Goal: Task Accomplishment & Management: Manage account settings

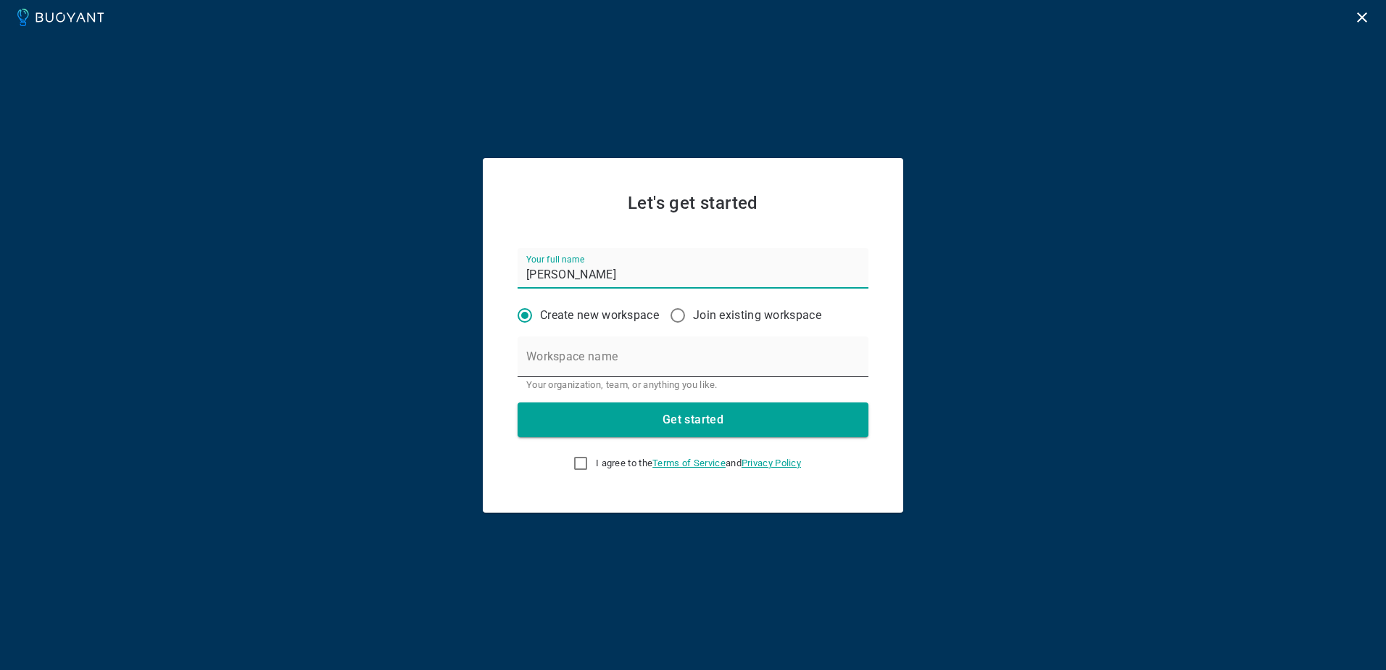
type input "[PERSON_NAME]"
click at [578, 360] on input "Workspace name" at bounding box center [693, 356] width 351 height 41
type input "TIH"
click at [572, 471] on input "I agree to the Terms of Service and Privacy Policy" at bounding box center [580, 462] width 17 height 17
checkbox input "true"
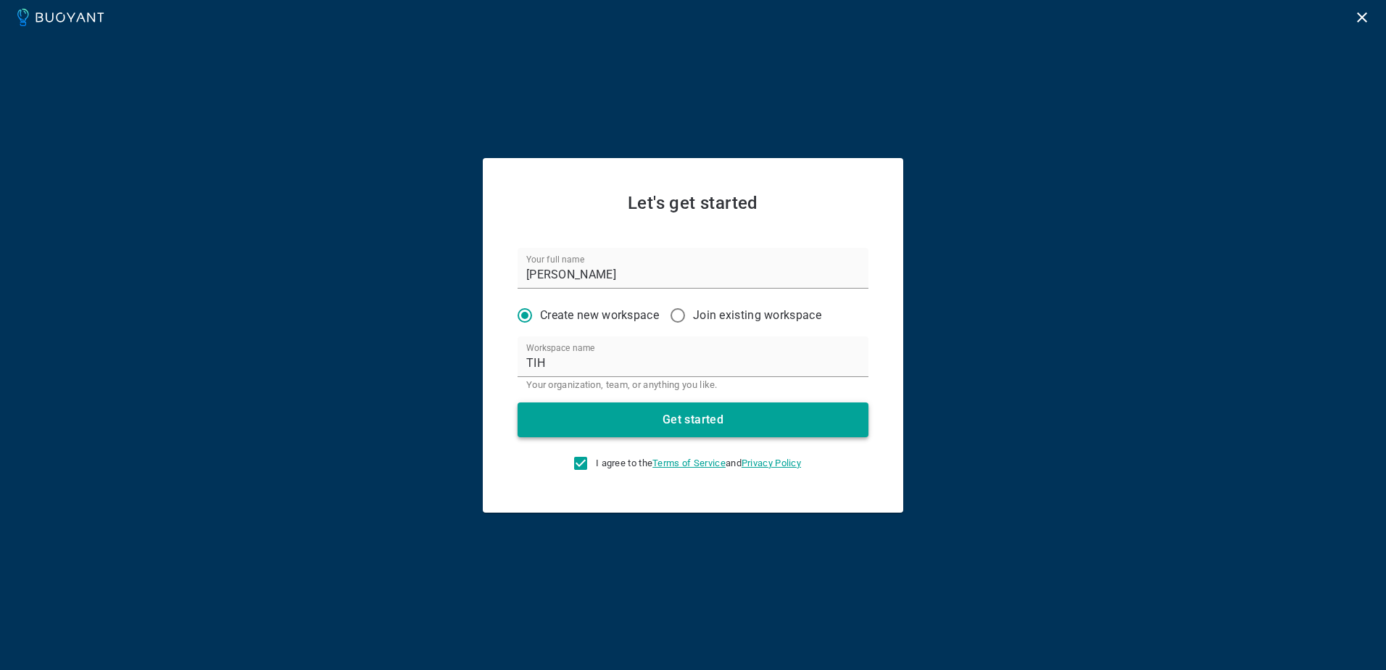
click at [618, 423] on button "Get started" at bounding box center [693, 419] width 351 height 35
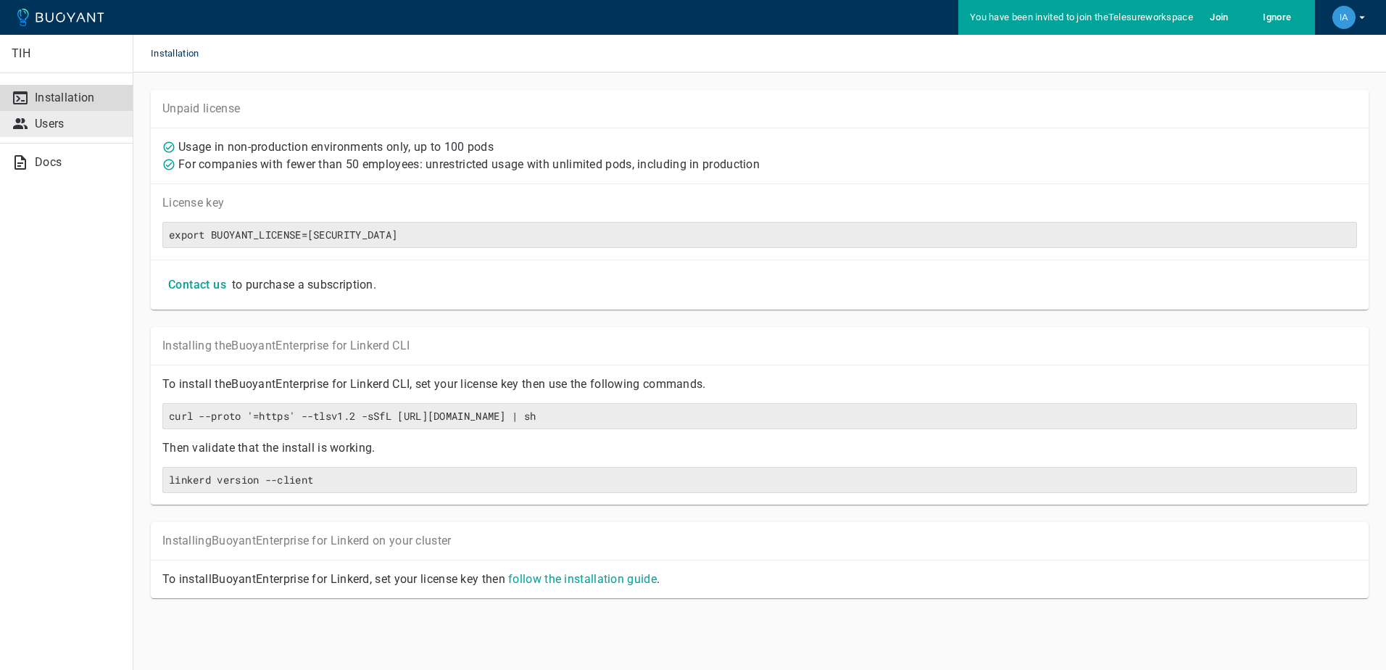
click at [29, 119] on div at bounding box center [23, 123] width 23 height 17
click at [1218, 17] on h5 "Join" at bounding box center [1219, 18] width 19 height 12
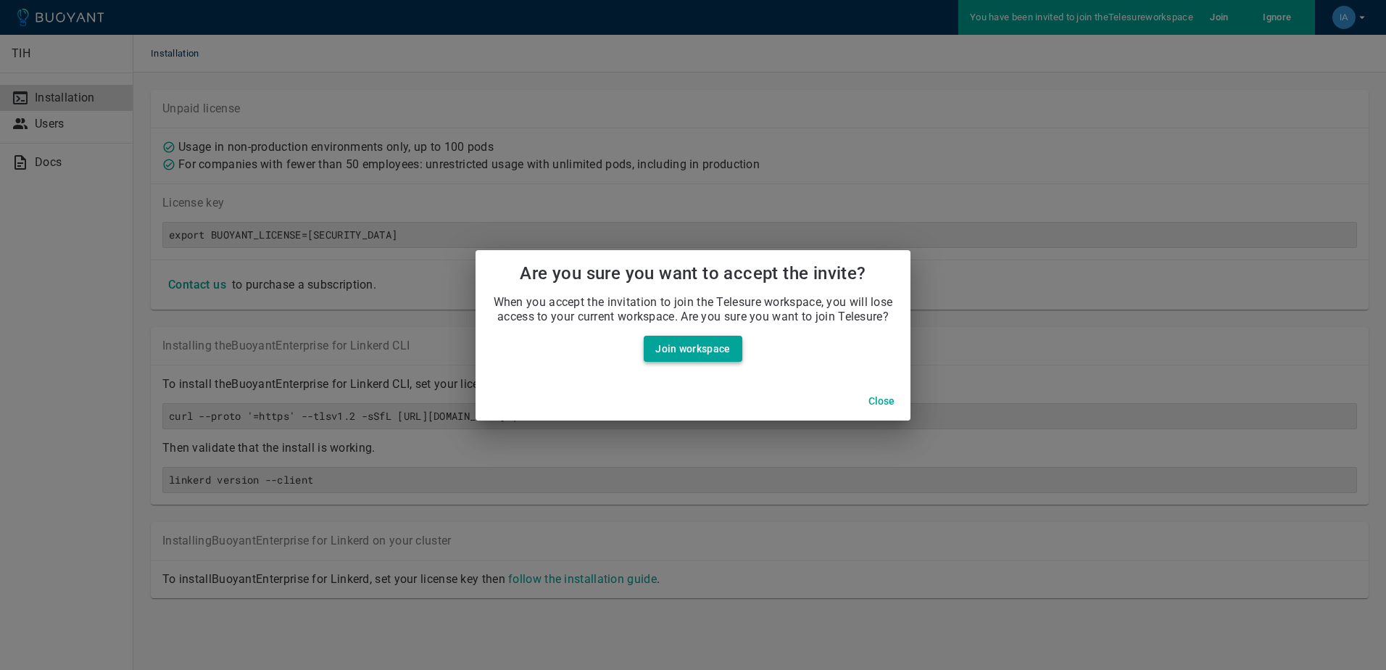
click at [721, 352] on link "Join workspace" at bounding box center [693, 349] width 98 height 27
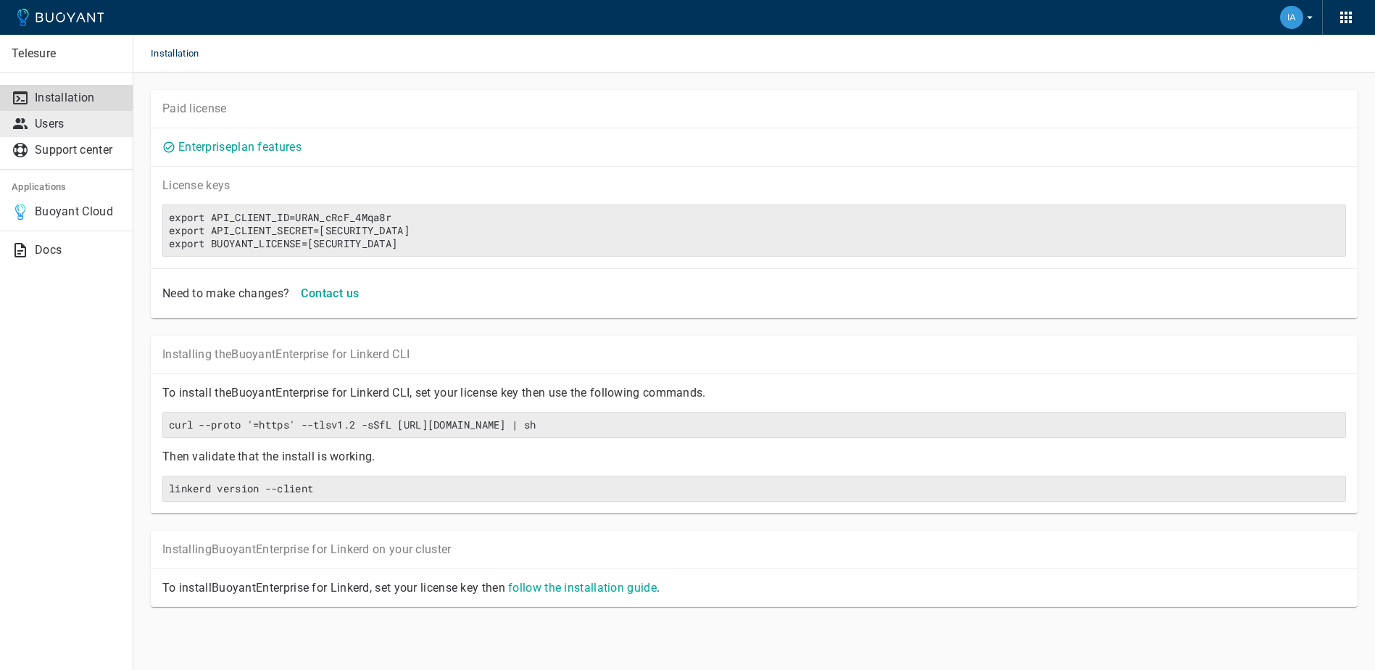
click at [65, 124] on p "Users" at bounding box center [78, 124] width 86 height 14
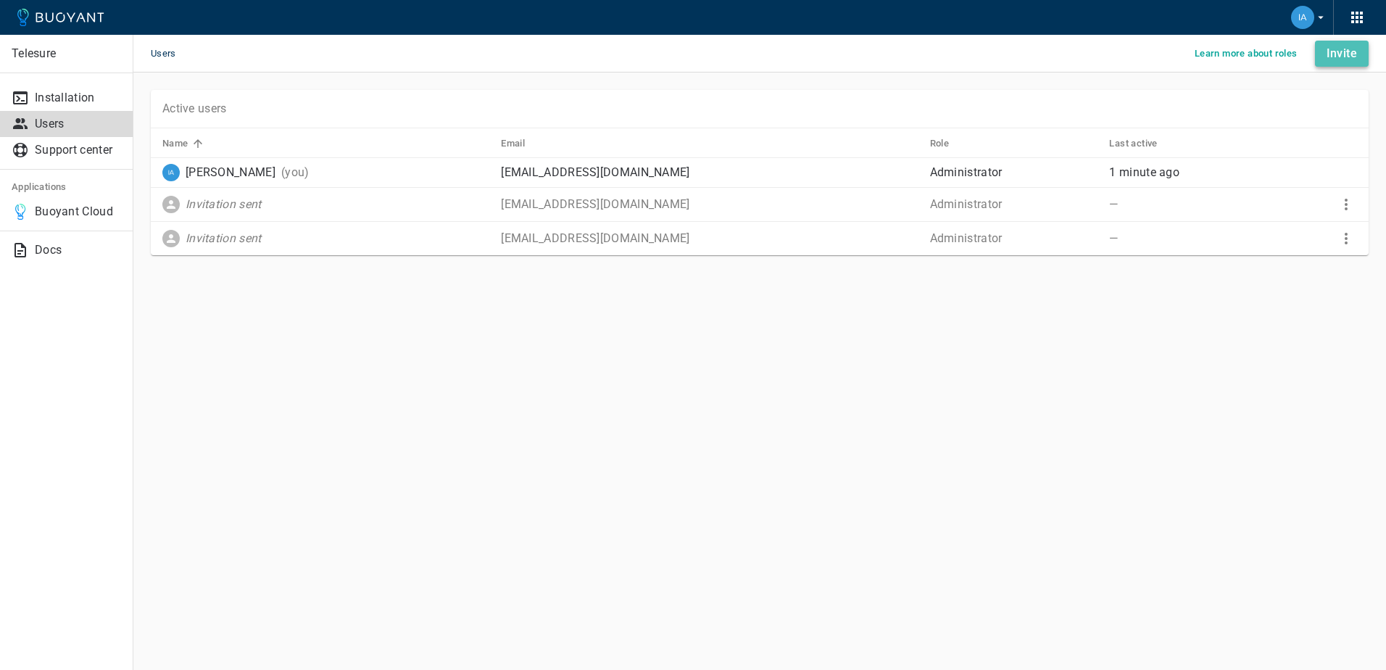
click at [1336, 52] on h4 "Invite" at bounding box center [1341, 53] width 30 height 14
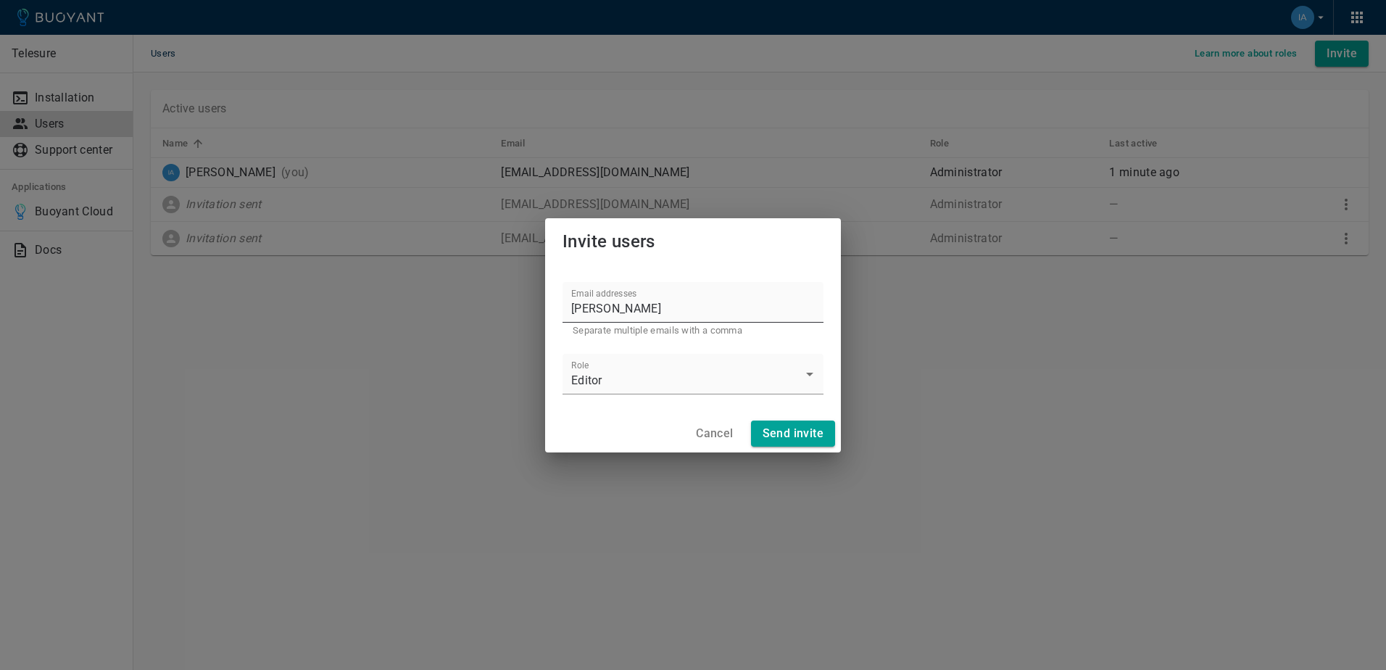
click at [588, 313] on input "Johan" at bounding box center [692, 302] width 261 height 41
drag, startPoint x: 658, startPoint y: 316, endPoint x: 547, endPoint y: 311, distance: 111.7
click at [547, 311] on div "Email addresses Johan Separate multiple emails with a comma Role Editor Editor" at bounding box center [693, 340] width 296 height 150
paste input "w@tihsa.co.za"
type input "Johanw@tihsa.co.za"
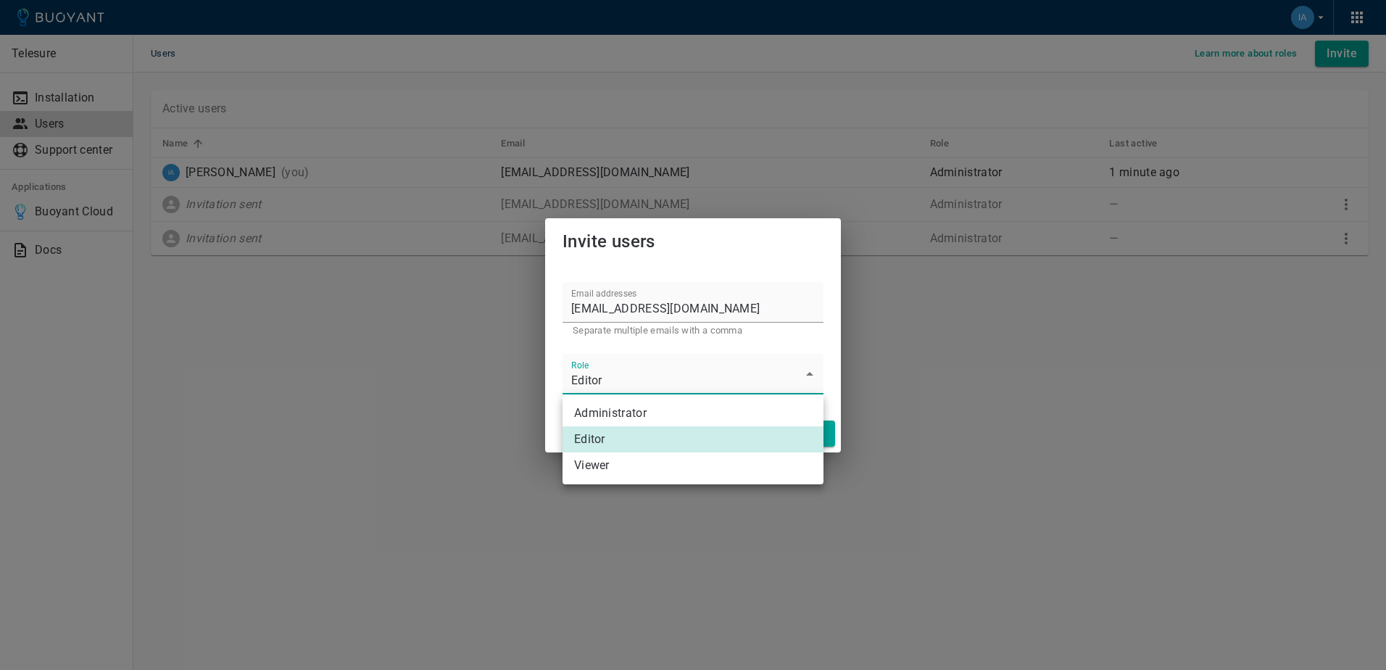
click at [679, 378] on body "Telesure Installation Users Support center Applications Buoyant Cloud Docs User…" at bounding box center [693, 335] width 1386 height 670
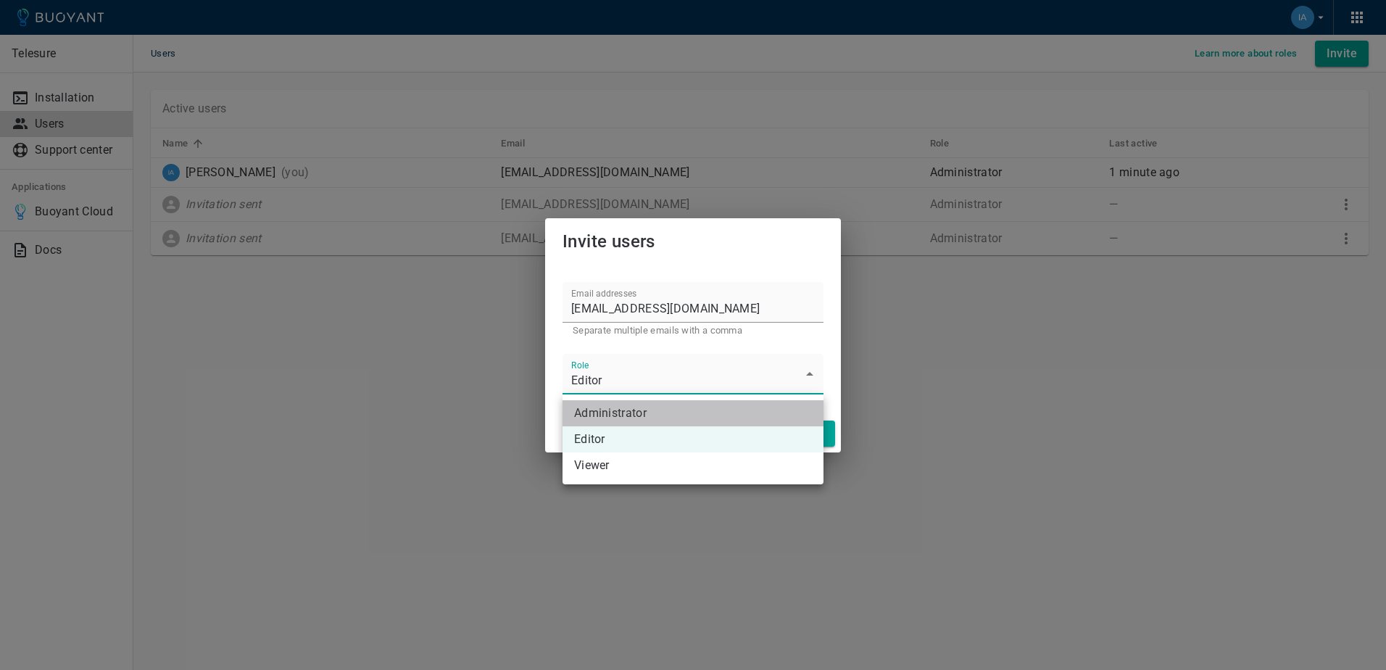
click at [624, 409] on li "Administrator" at bounding box center [692, 413] width 261 height 26
type input "Administrator"
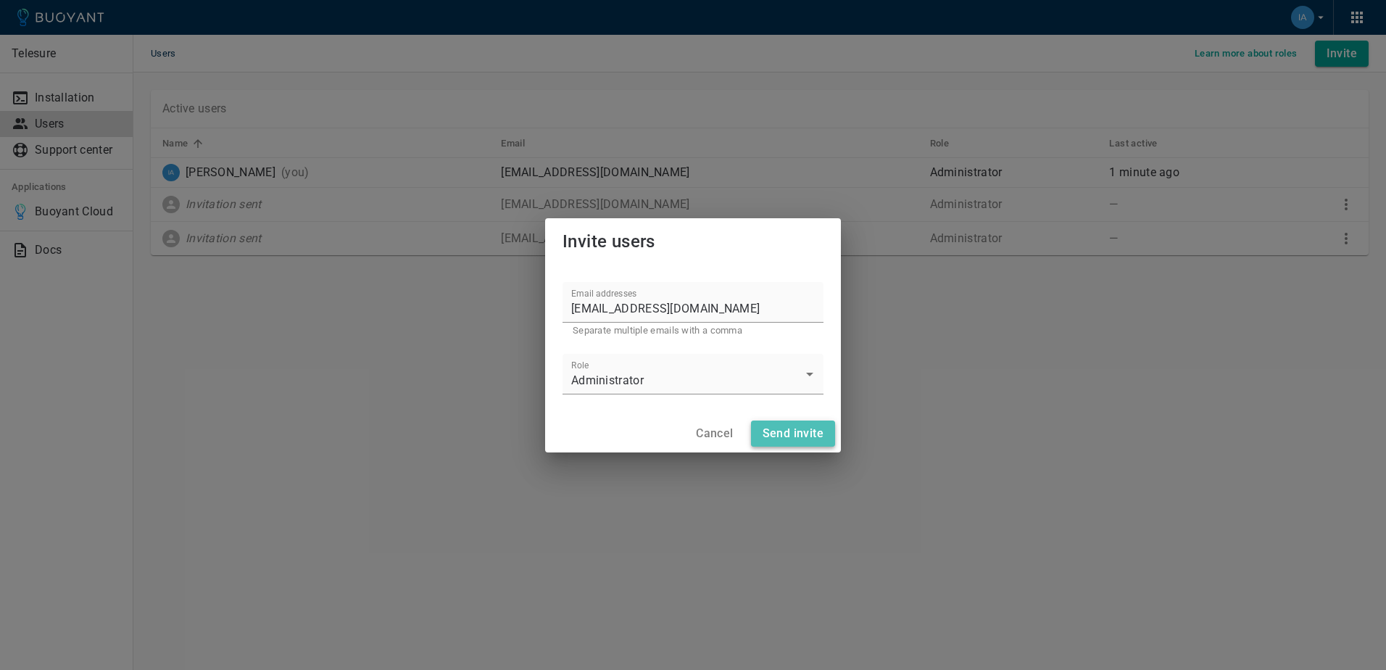
click at [775, 435] on h4 "Send invite" at bounding box center [793, 433] width 61 height 14
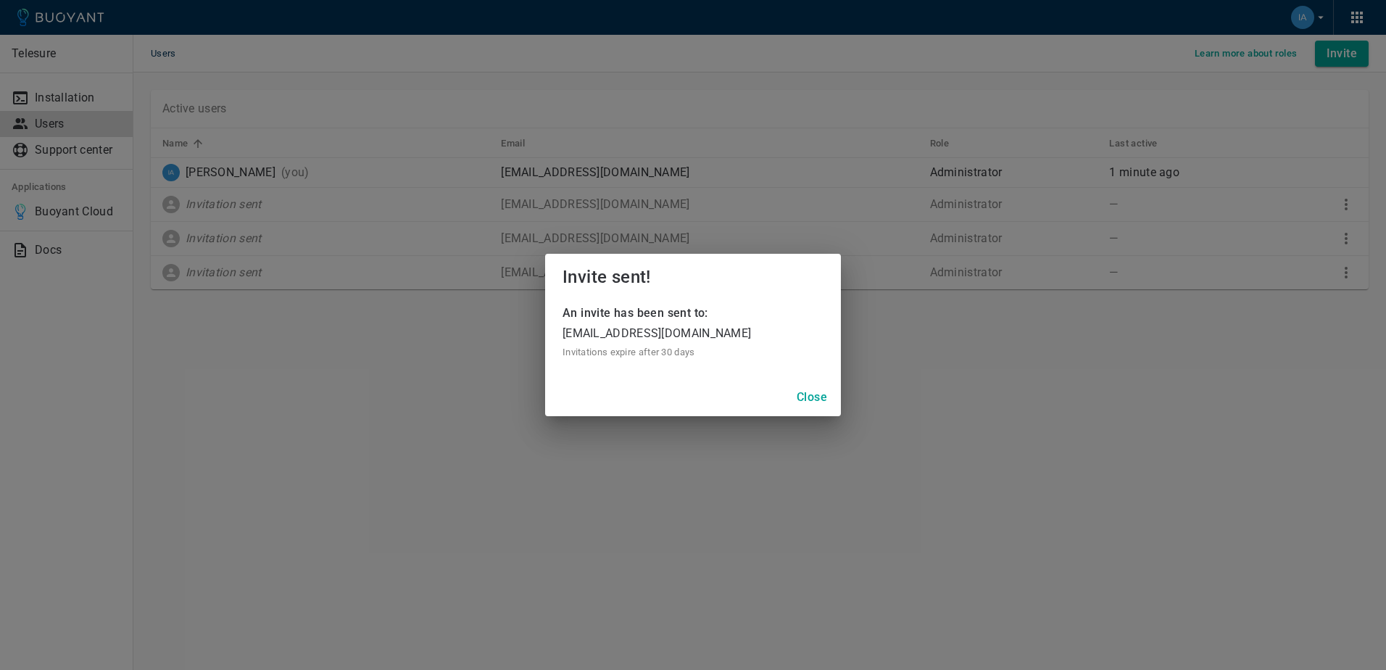
click at [802, 403] on h4 "Close" at bounding box center [812, 397] width 30 height 14
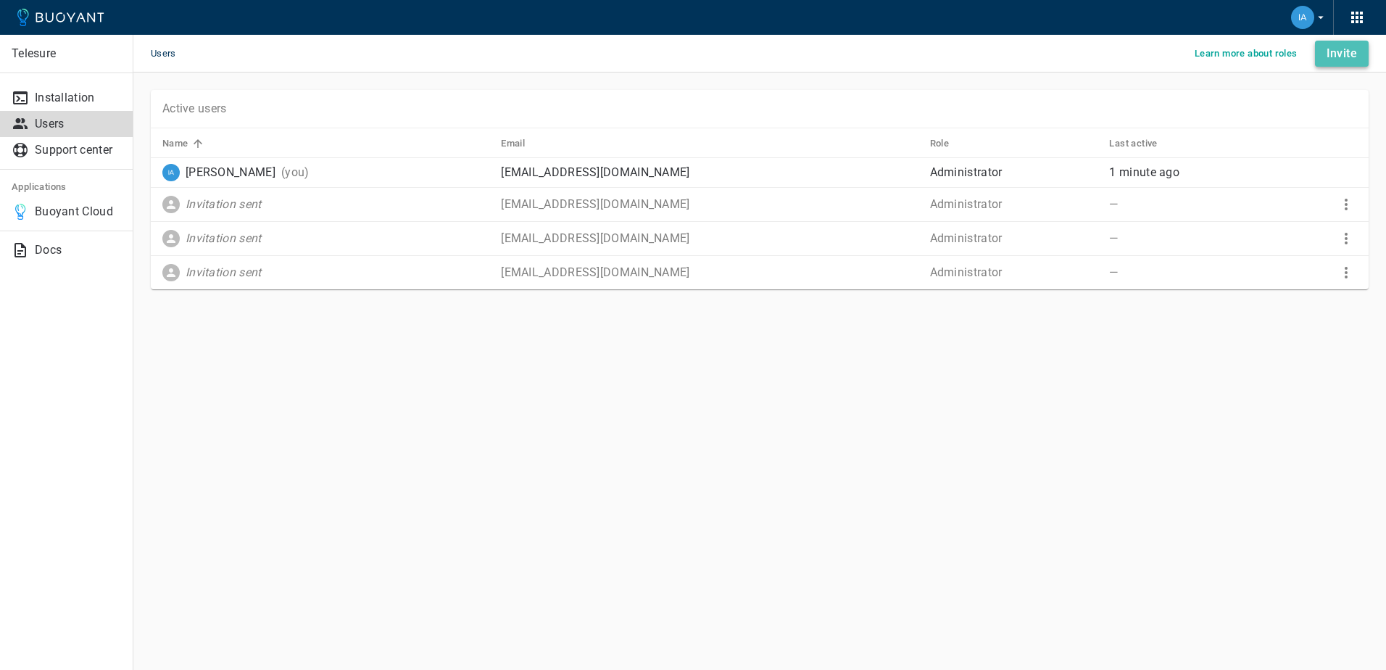
click at [1324, 50] on button "Invite" at bounding box center [1342, 54] width 54 height 26
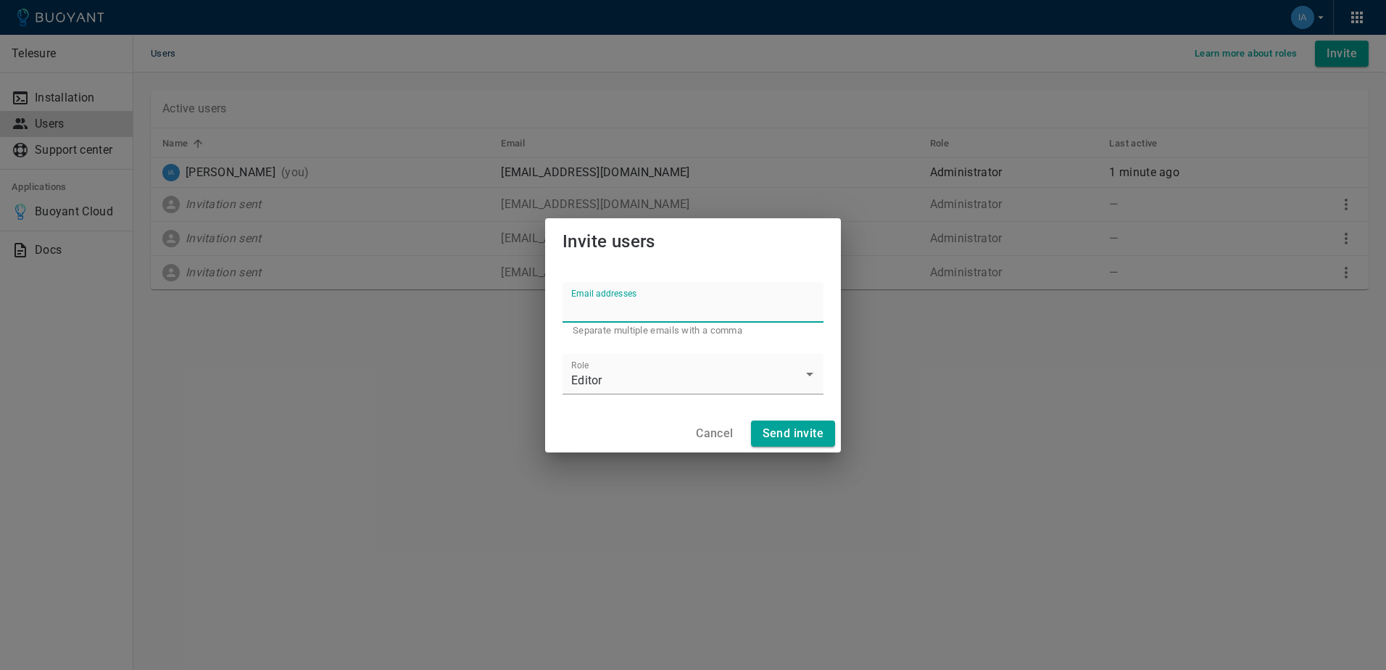
click at [581, 307] on input "Email addresses" at bounding box center [692, 302] width 261 height 41
drag, startPoint x: 683, startPoint y: 307, endPoint x: 507, endPoint y: 296, distance: 175.8
click at [507, 296] on div "Invite users Email addresses walter lamprecht Separate multiple emails with a c…" at bounding box center [693, 335] width 1386 height 670
drag, startPoint x: 673, startPoint y: 303, endPoint x: 557, endPoint y: 304, distance: 116.7
click at [557, 304] on div "Email addresses walter lamprecht Separate multiple emails with a comma" at bounding box center [687, 300] width 273 height 83
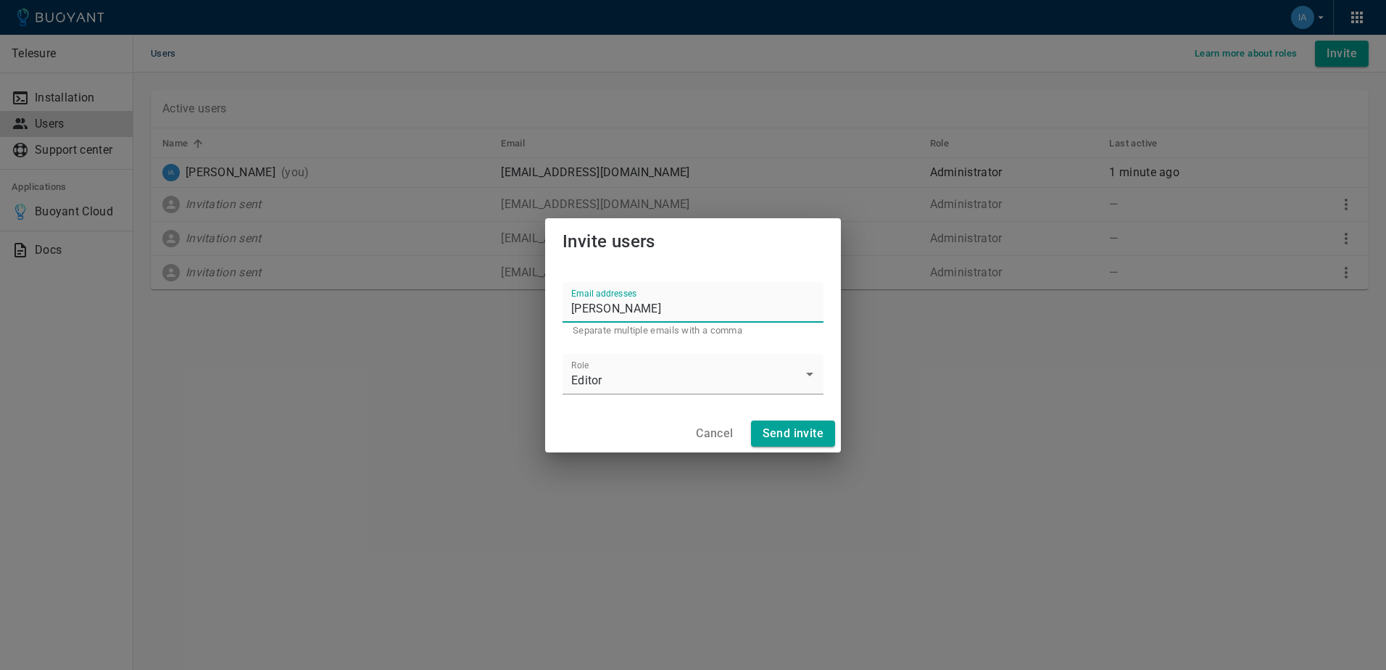
paste input "l@tihsa.co.za"
type input "walterl@tihsa.co.za"
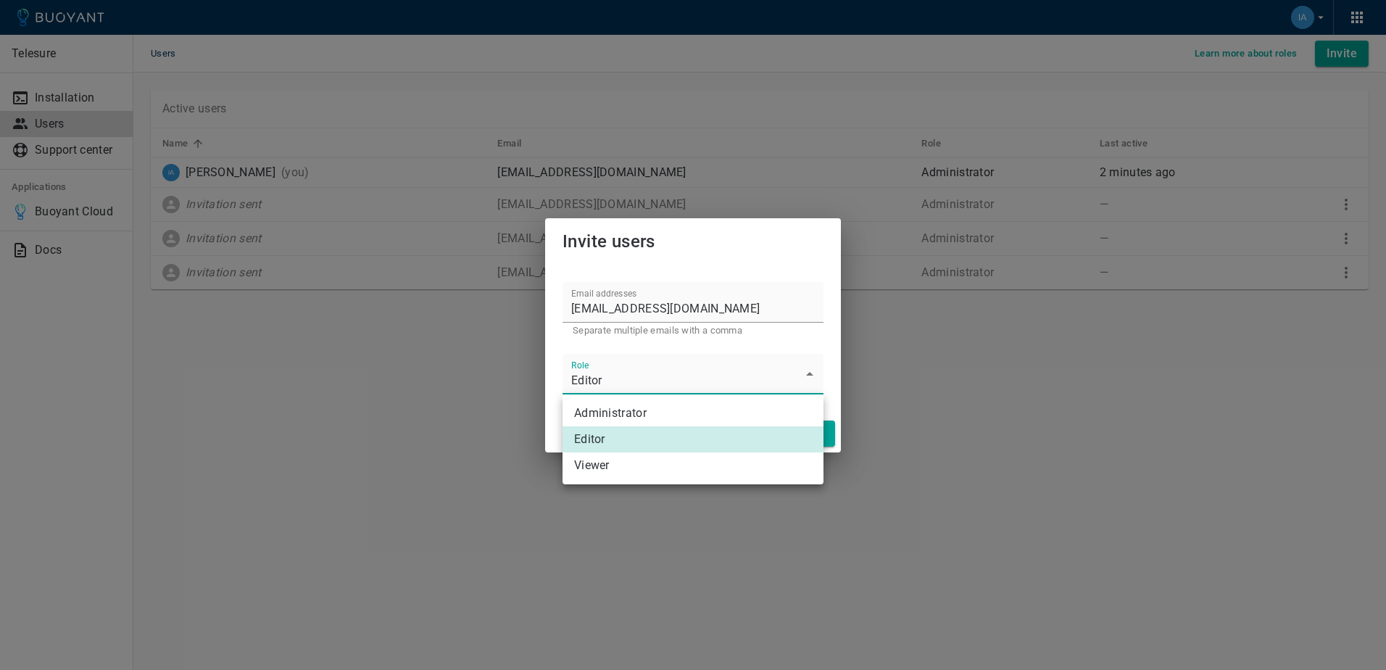
click at [649, 383] on body "Telesure Installation Users Support center Applications Buoyant Cloud Docs User…" at bounding box center [693, 335] width 1386 height 670
click at [613, 412] on li "Administrator" at bounding box center [692, 413] width 261 height 26
type input "Administrator"
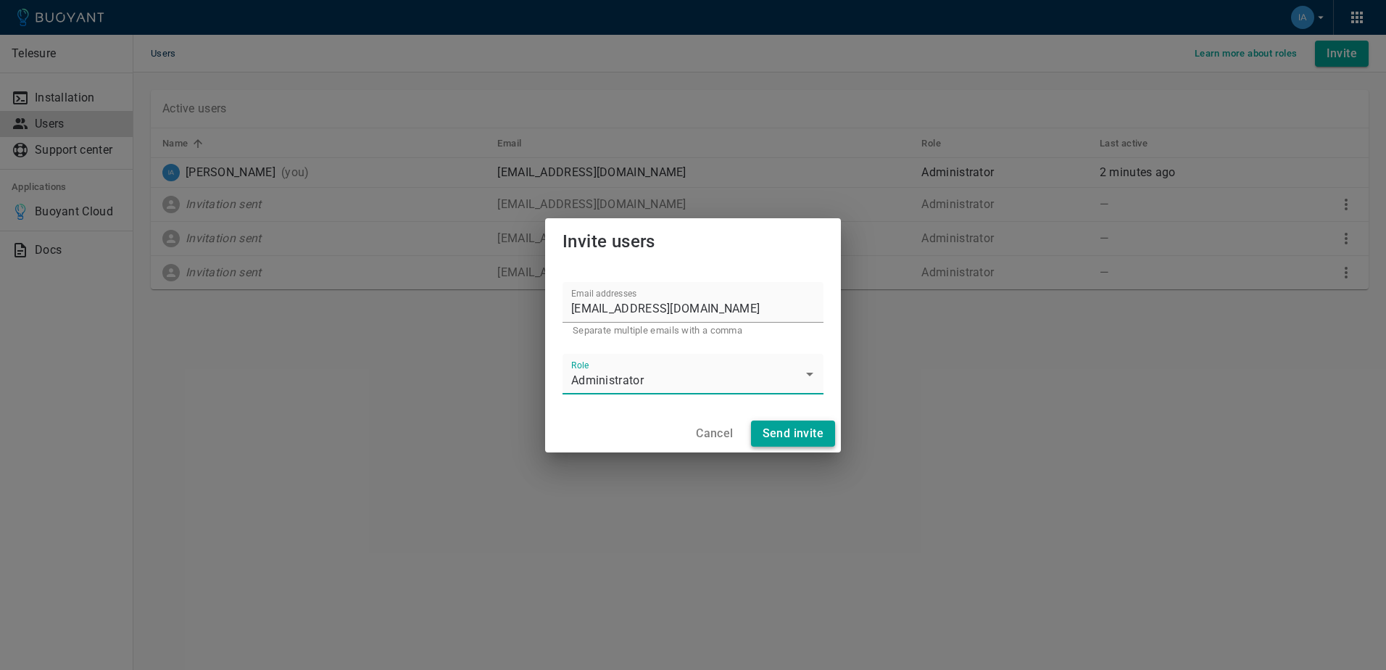
click at [782, 433] on h4 "Send invite" at bounding box center [793, 433] width 61 height 14
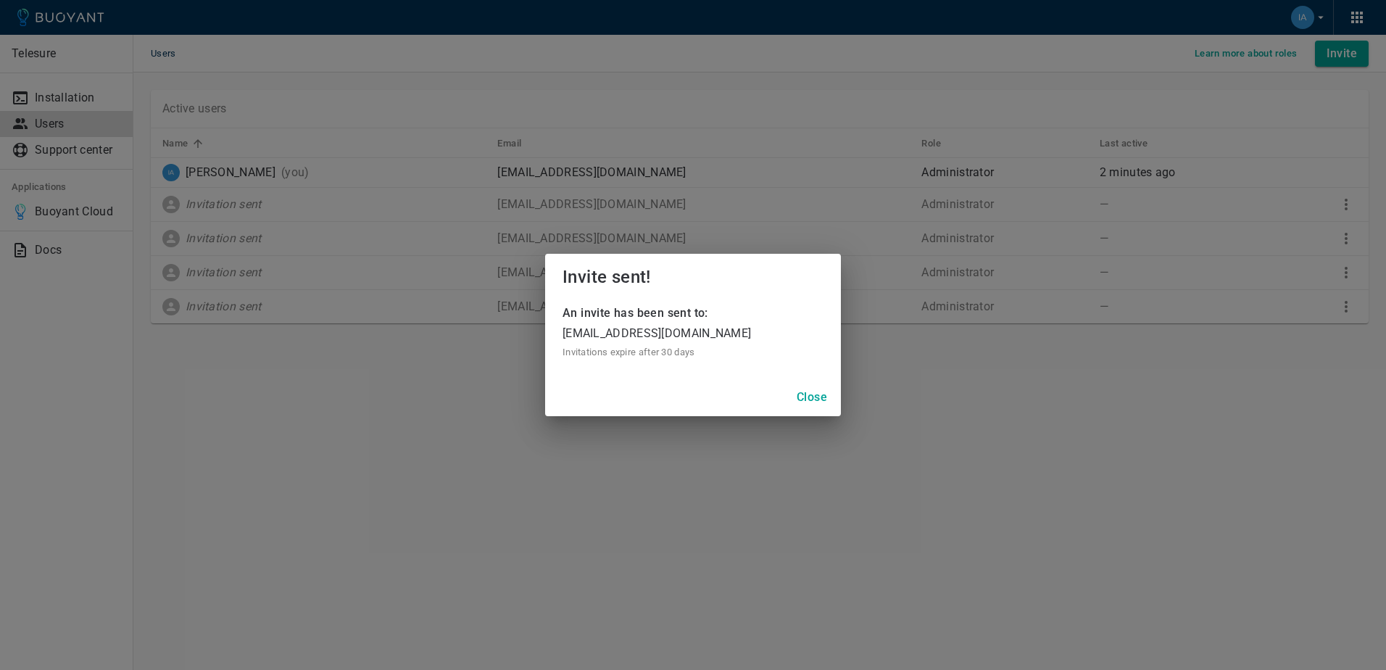
click at [821, 399] on h4 "Close" at bounding box center [812, 397] width 30 height 14
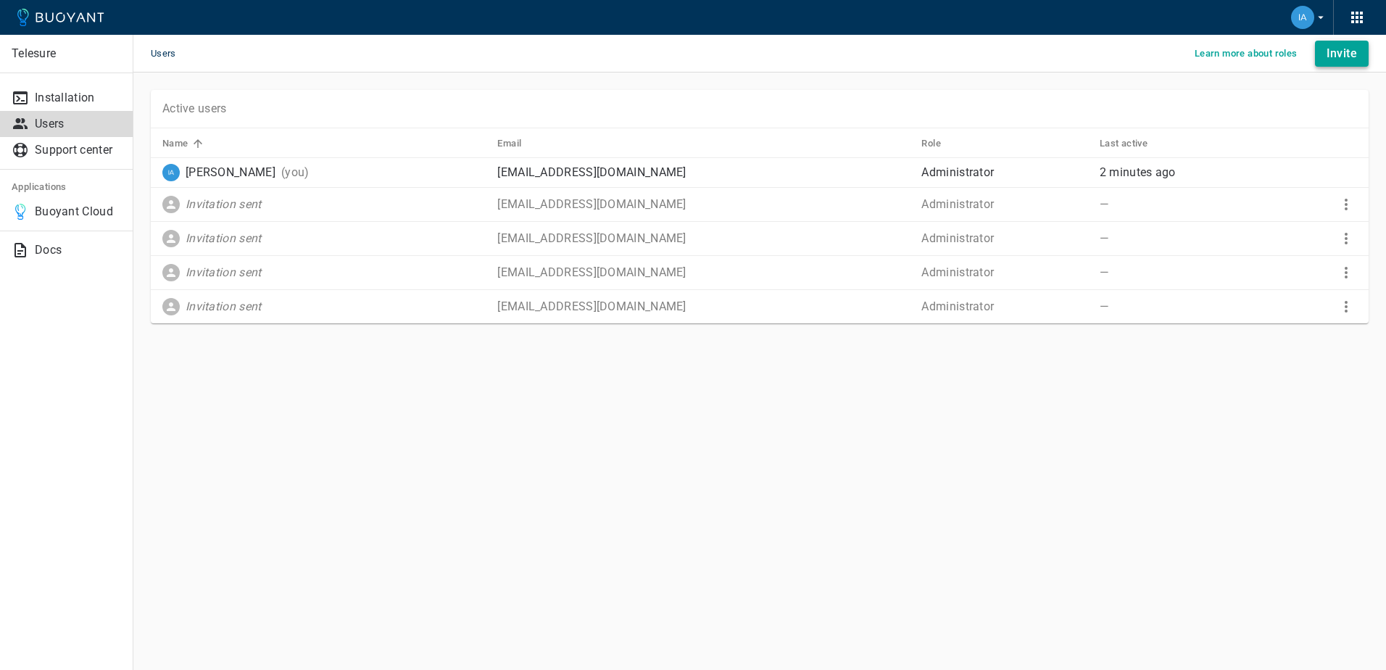
click at [1325, 46] on button "Invite" at bounding box center [1342, 54] width 54 height 26
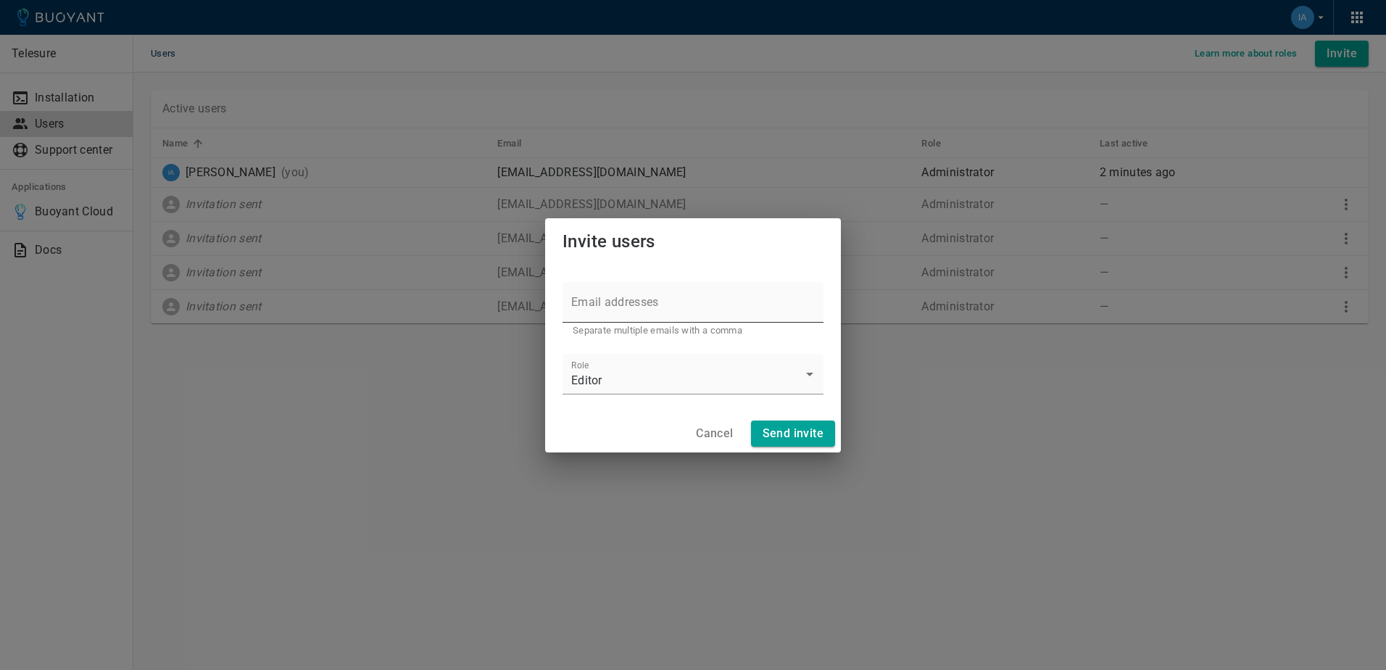
click at [628, 302] on label "Email addresses" at bounding box center [615, 302] width 88 height 17
click at [628, 302] on input "Email addresses" at bounding box center [692, 302] width 261 height 41
paste input "Erikal@tihsa.co.za"
type input "Erikal@tihsa.co.za"
click at [798, 428] on h4 "Send invite" at bounding box center [793, 433] width 61 height 14
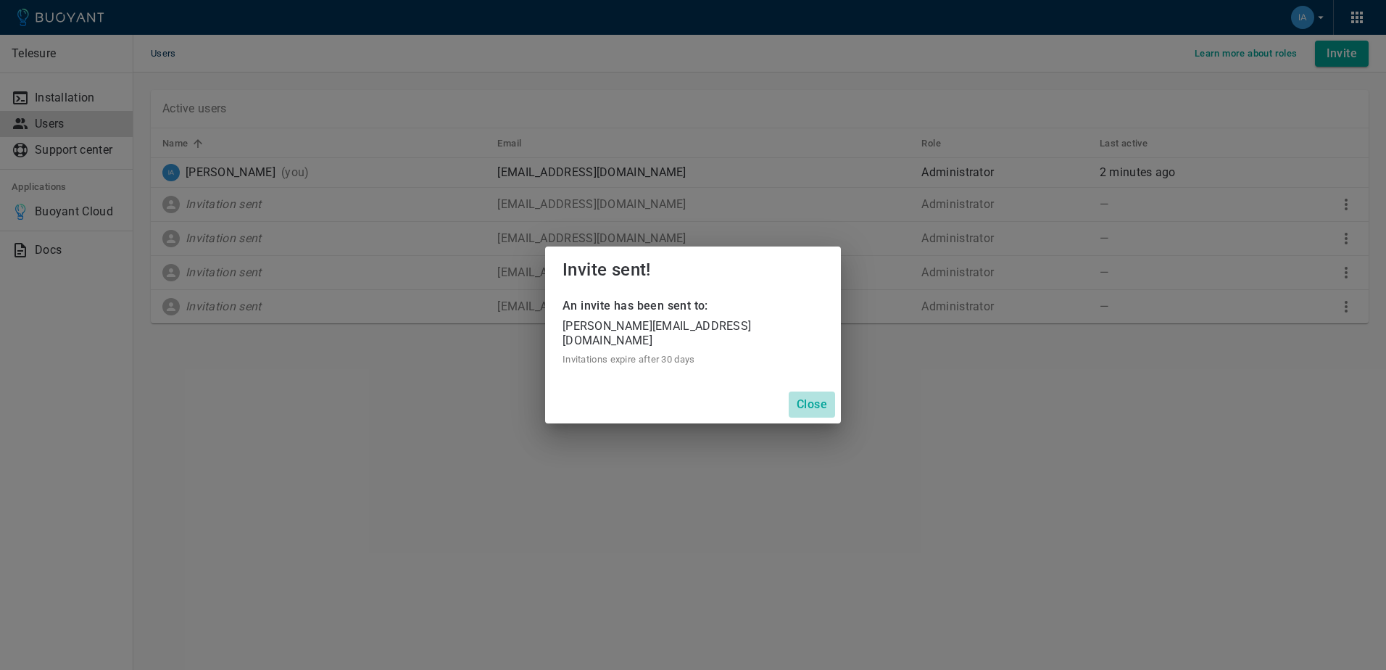
click at [818, 398] on h4 "Close" at bounding box center [812, 404] width 30 height 14
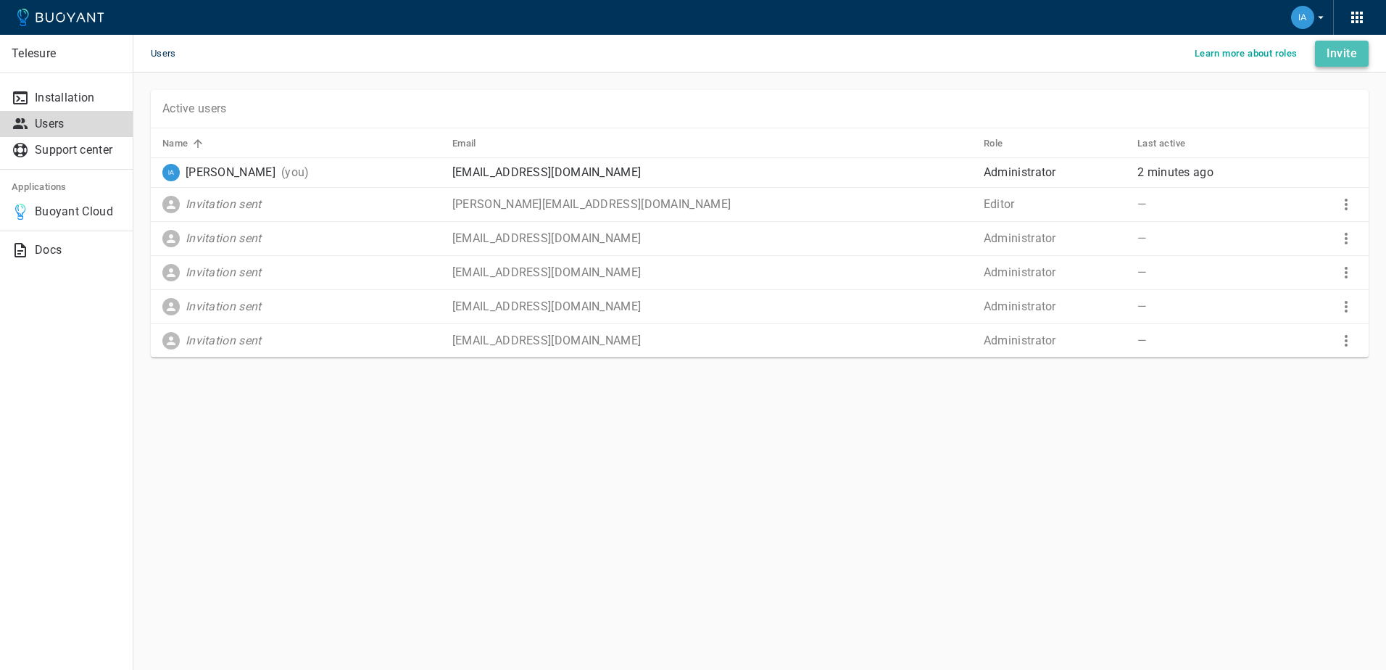
click at [1342, 54] on h4 "Invite" at bounding box center [1341, 53] width 30 height 14
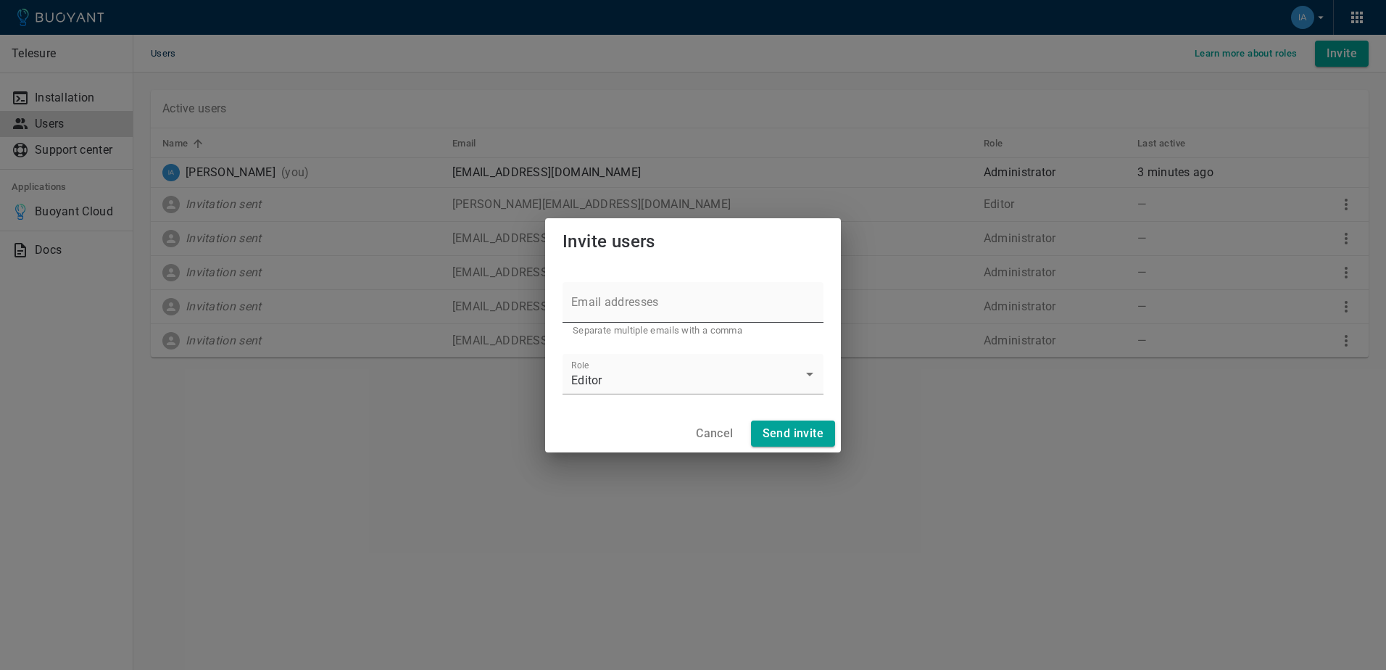
click at [626, 312] on input "Email addresses" at bounding box center [692, 302] width 261 height 41
paste input "Thatof@tihsa.co.za"
type input "Thatof@tihsa.co.za"
click at [794, 431] on h4 "Send invite" at bounding box center [793, 433] width 61 height 14
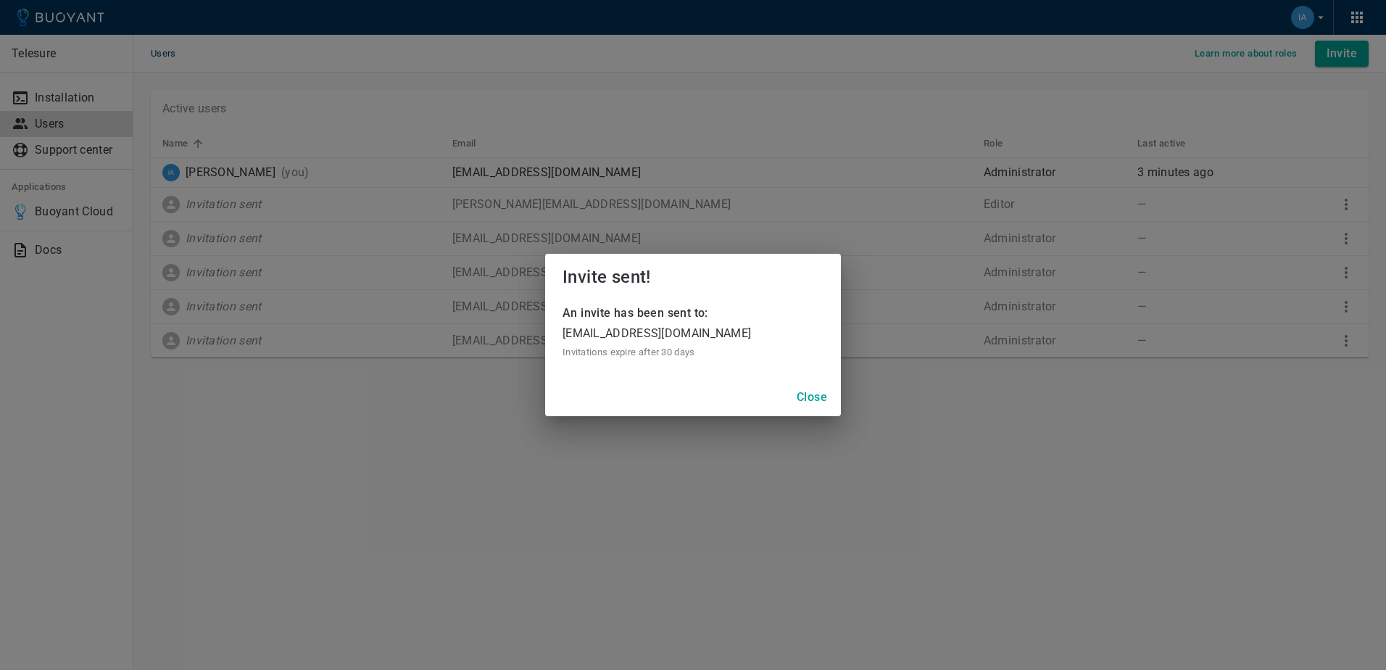
click at [814, 398] on h4 "Close" at bounding box center [812, 397] width 30 height 14
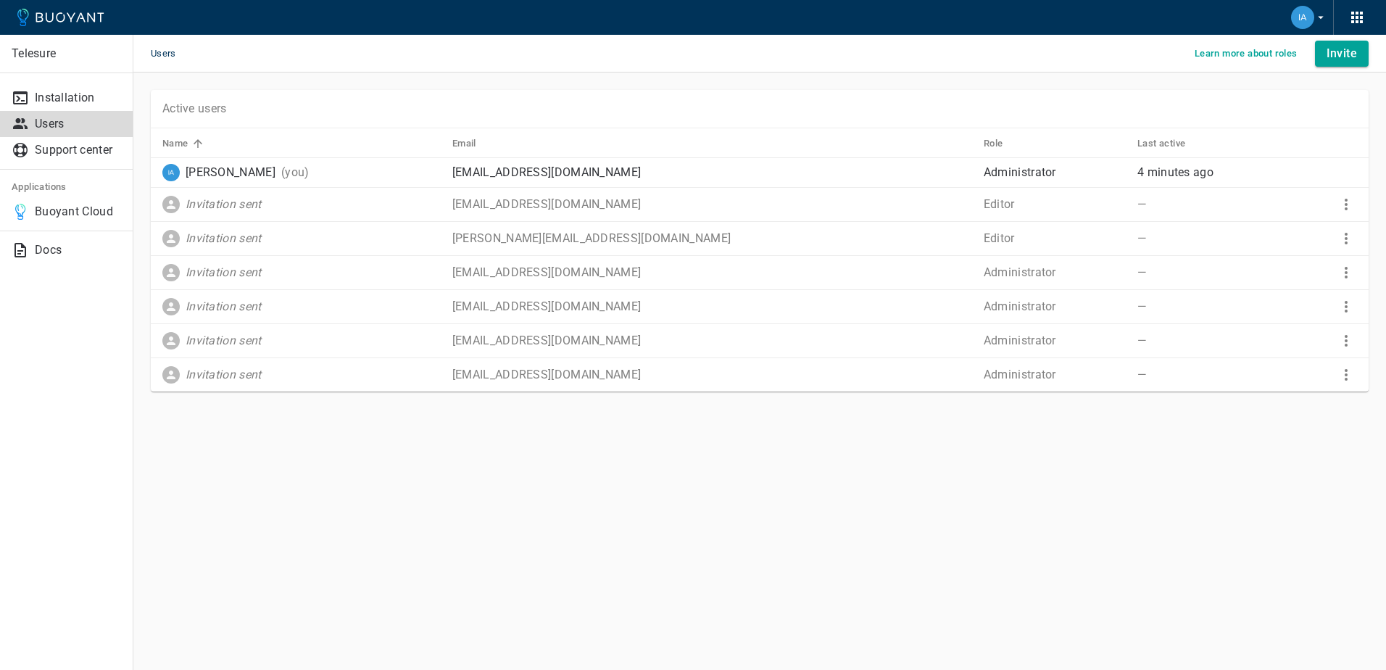
click at [63, 20] on icon at bounding box center [60, 17] width 87 height 17
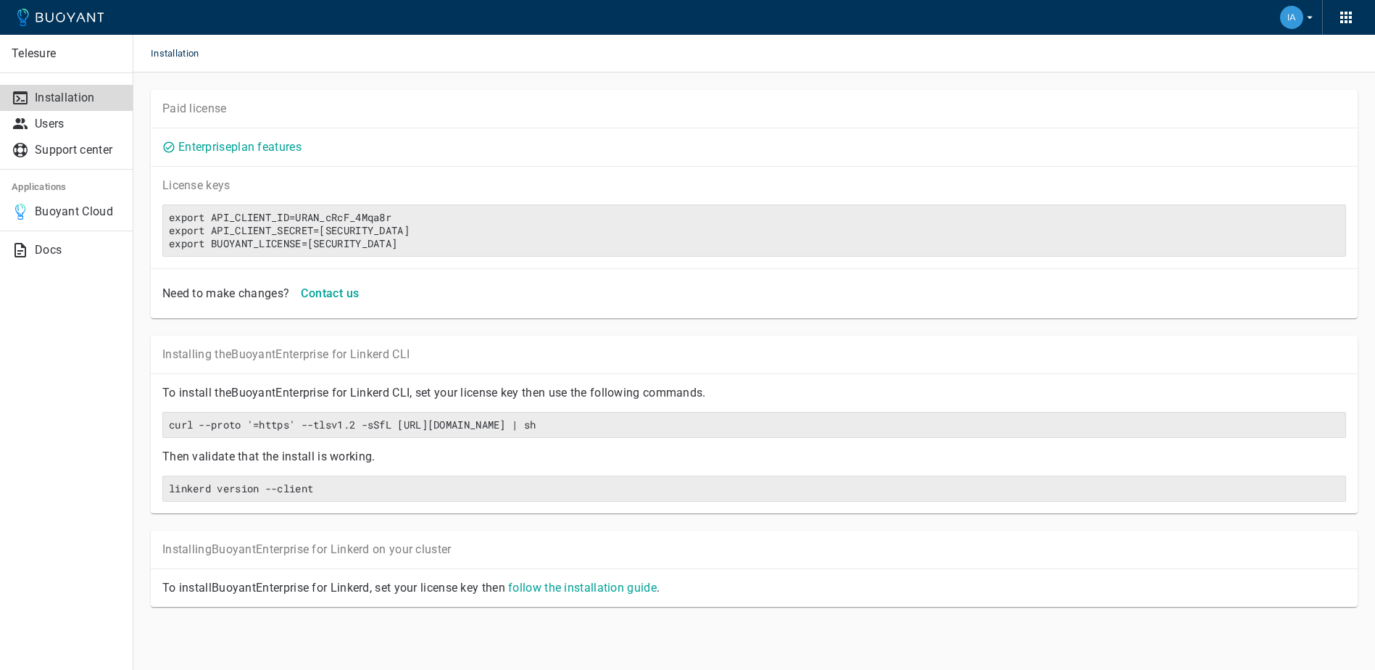
click at [42, 58] on p "Telesure" at bounding box center [66, 53] width 109 height 14
click at [85, 150] on p "Support center" at bounding box center [78, 150] width 86 height 14
click at [56, 128] on p "Users" at bounding box center [78, 124] width 86 height 14
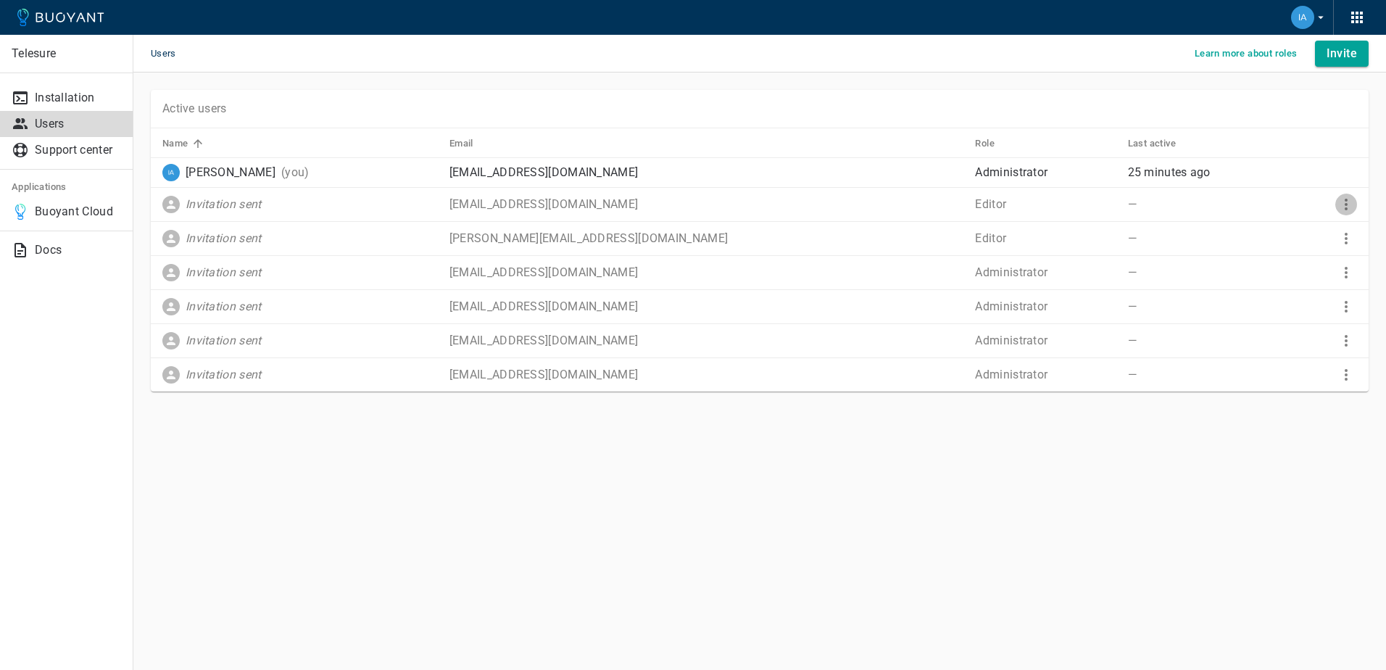
click at [1346, 204] on icon "More" at bounding box center [1346, 205] width 3 height 12
click at [865, 209] on div at bounding box center [693, 335] width 1386 height 670
click at [1345, 204] on icon "More" at bounding box center [1346, 205] width 3 height 12
click at [626, 207] on div at bounding box center [693, 335] width 1386 height 670
drag, startPoint x: 581, startPoint y: 204, endPoint x: 714, endPoint y: 209, distance: 132.7
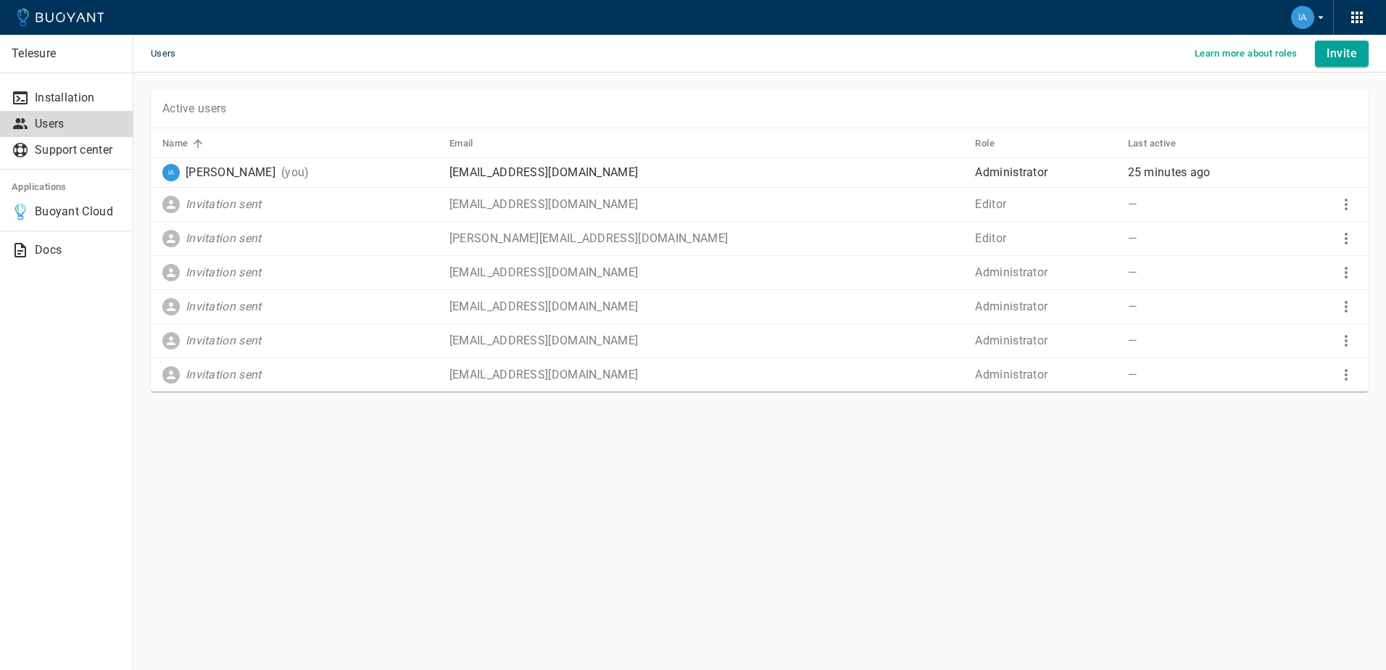
click at [714, 209] on p "Thatof@tihsa.co.za" at bounding box center [706, 204] width 515 height 14
click at [1350, 202] on icon "More" at bounding box center [1345, 204] width 17 height 17
click at [1287, 260] on li "Remove invite" at bounding box center [1316, 260] width 116 height 26
click at [1352, 202] on icon "More" at bounding box center [1345, 204] width 17 height 17
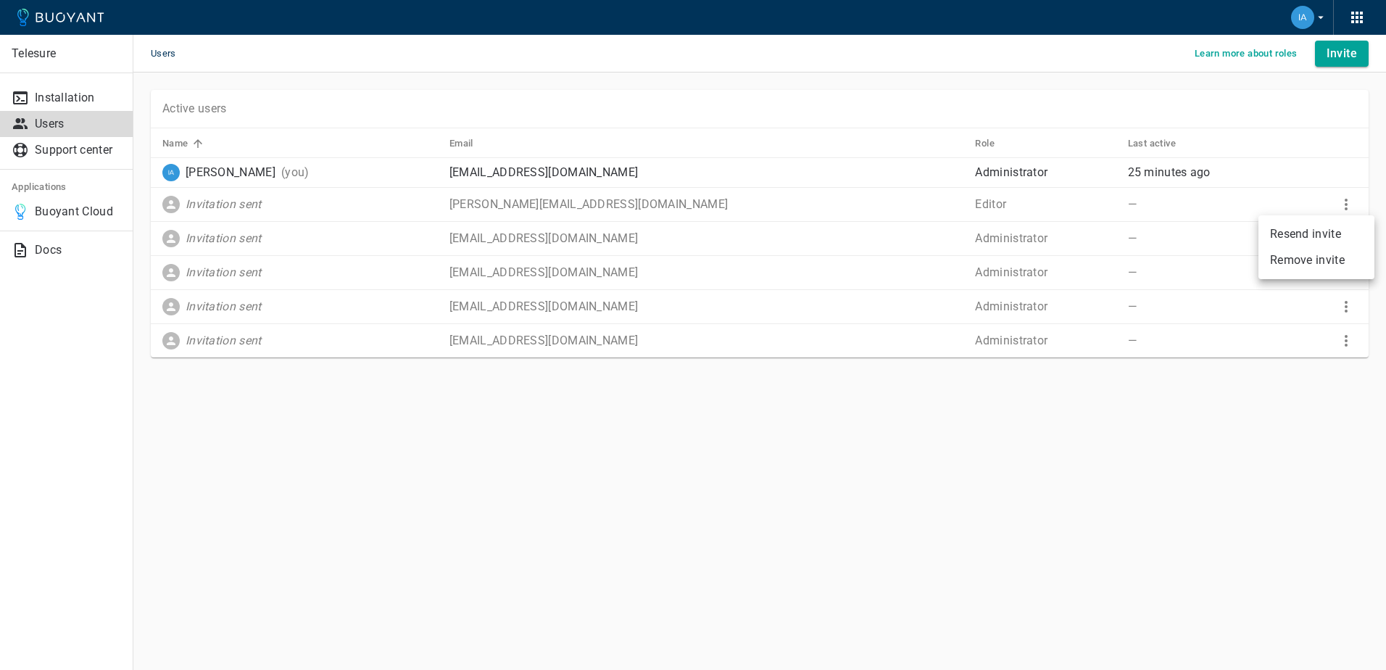
click at [1313, 257] on li "Remove invite" at bounding box center [1316, 260] width 116 height 26
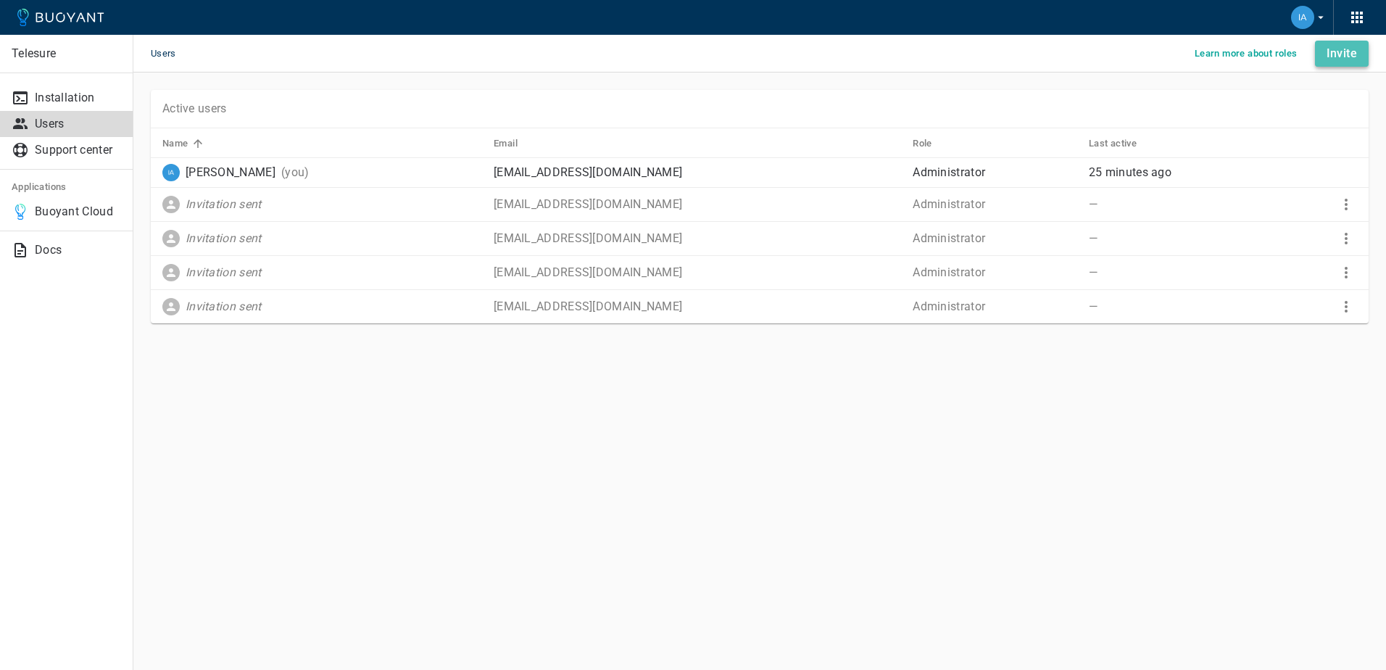
click at [1333, 57] on h4 "Invite" at bounding box center [1341, 53] width 30 height 14
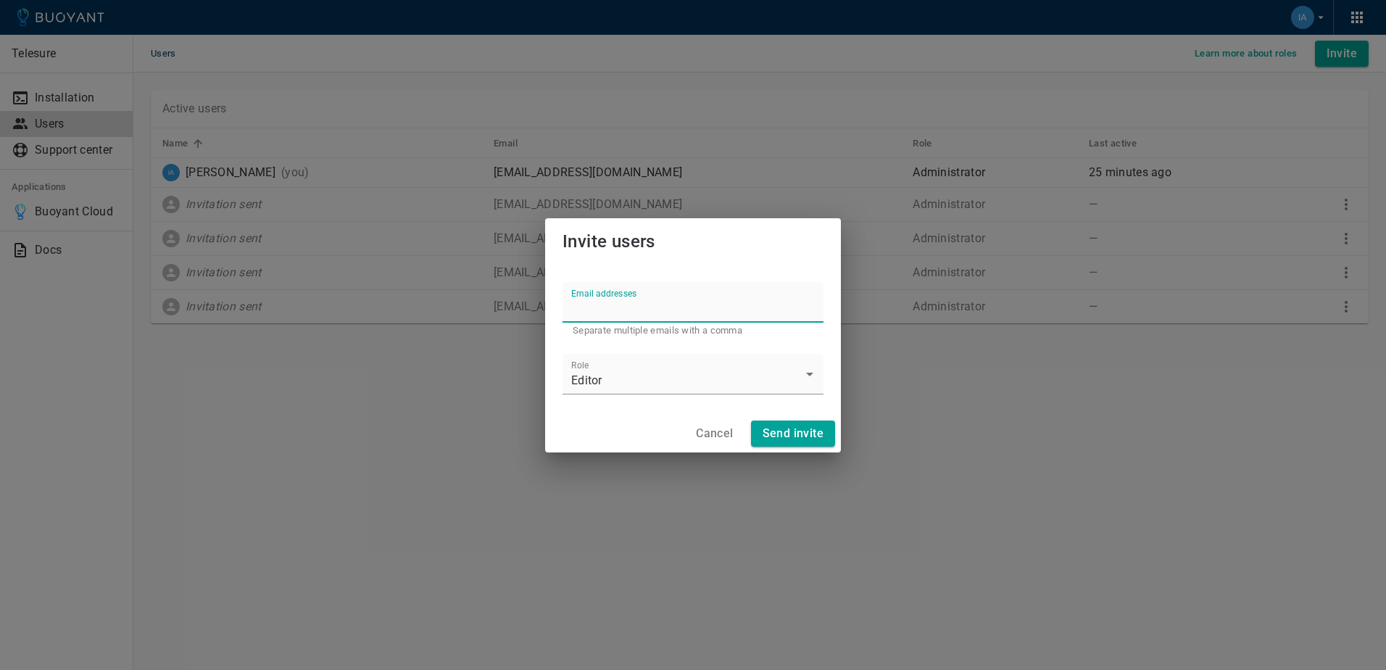
click at [602, 307] on input "Email addresses" at bounding box center [692, 302] width 261 height 41
type input "erikal@tihsa.co.za"
click at [691, 389] on body "Telesure Installation Users Support center Applications Buoyant Cloud Docs User…" at bounding box center [693, 335] width 1386 height 670
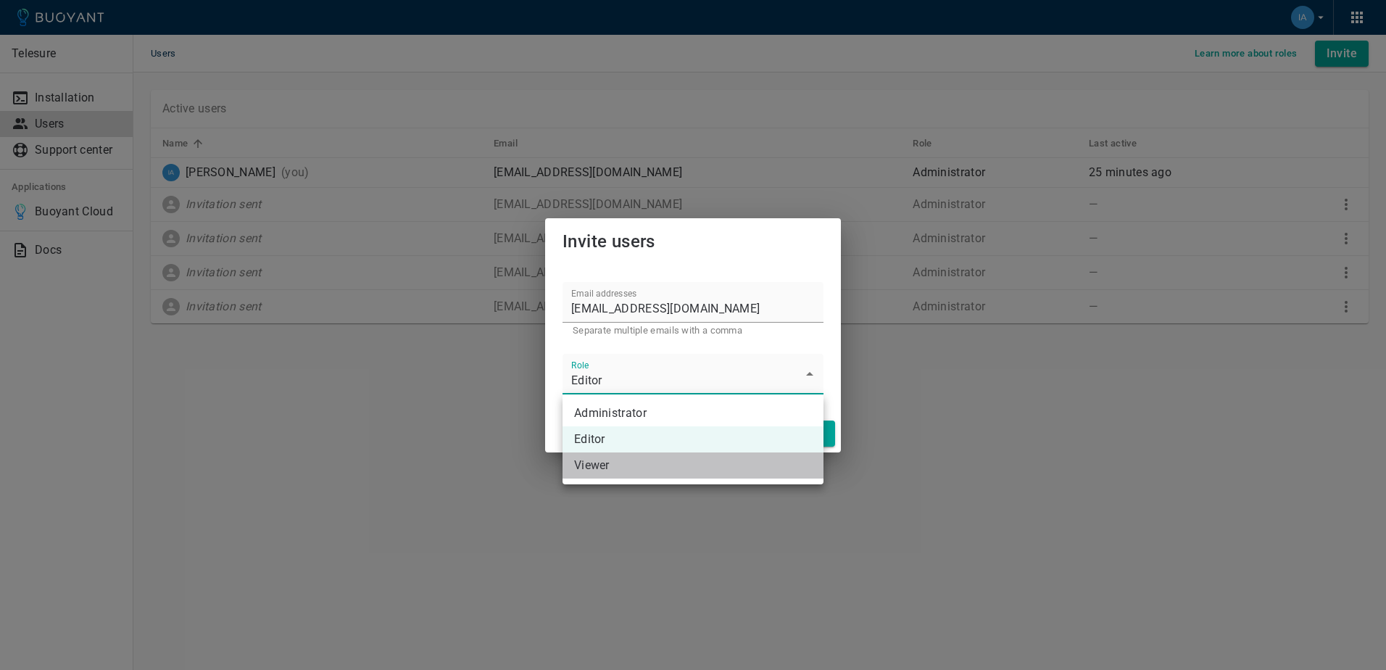
click at [627, 468] on li "Viewer" at bounding box center [692, 465] width 261 height 26
type input "Viewer"
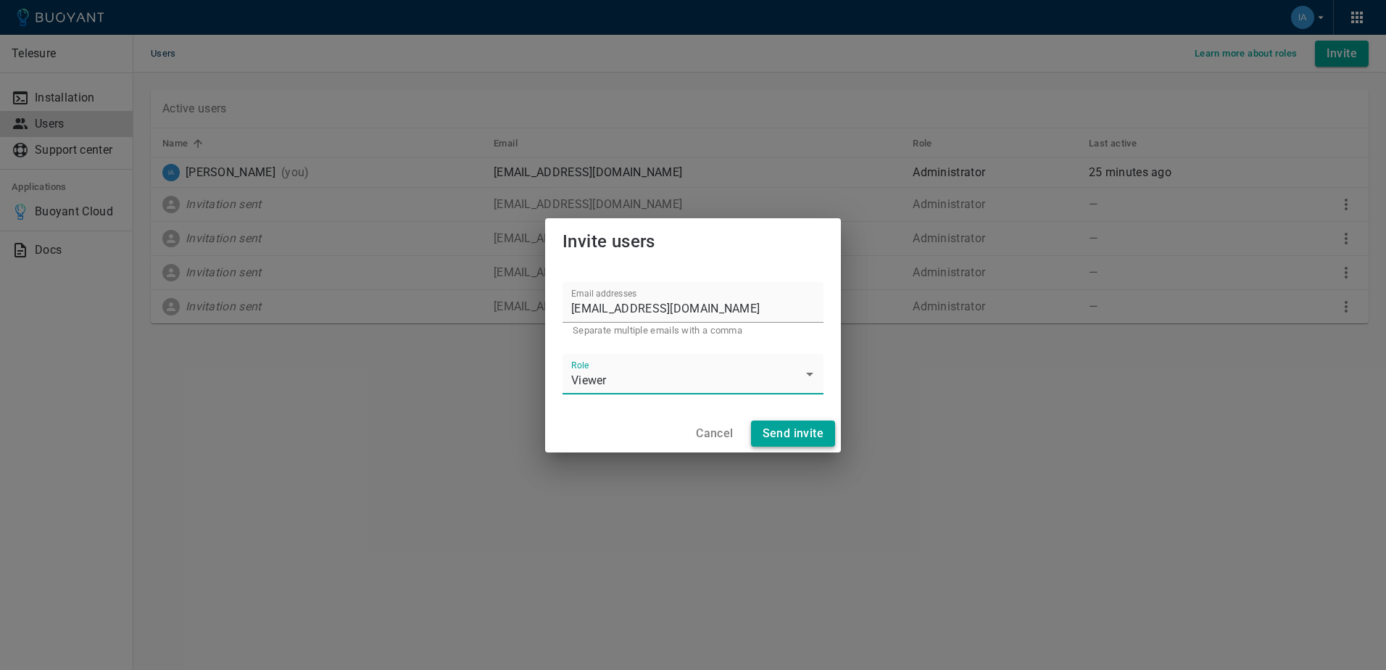
click at [787, 438] on h4 "Send invite" at bounding box center [793, 433] width 61 height 14
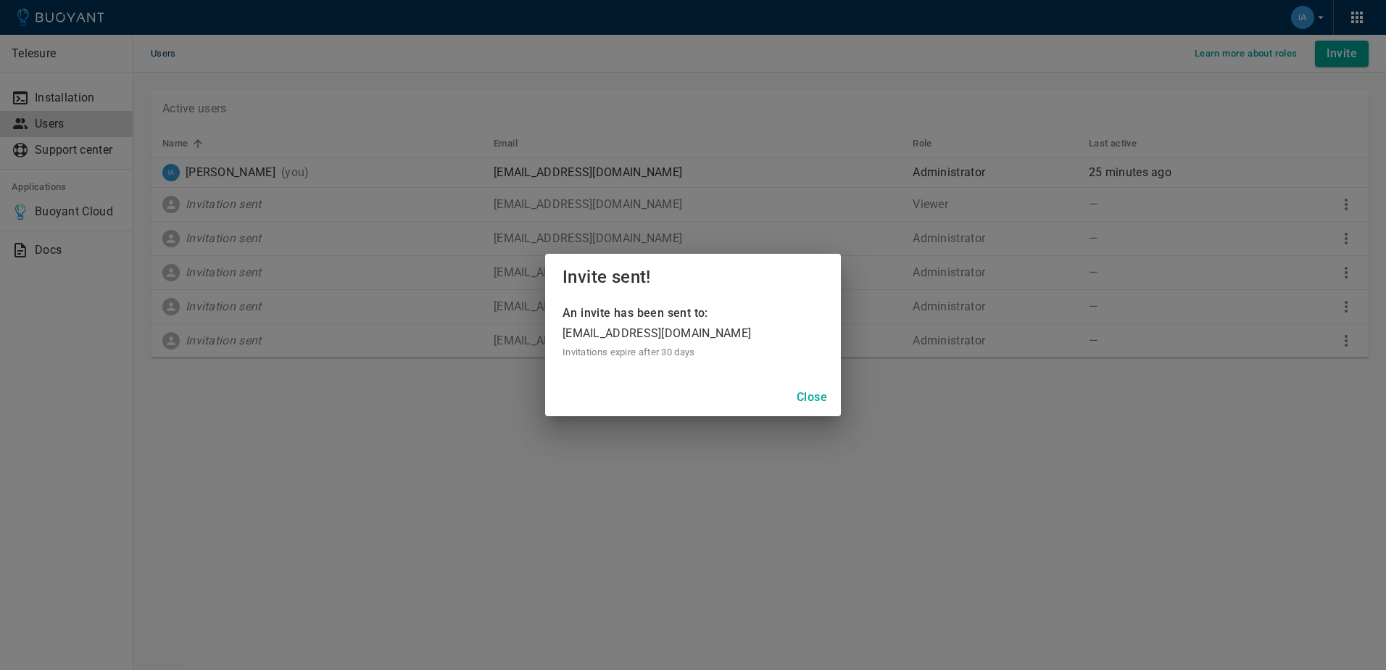
click at [822, 396] on h4 "Close" at bounding box center [812, 397] width 30 height 14
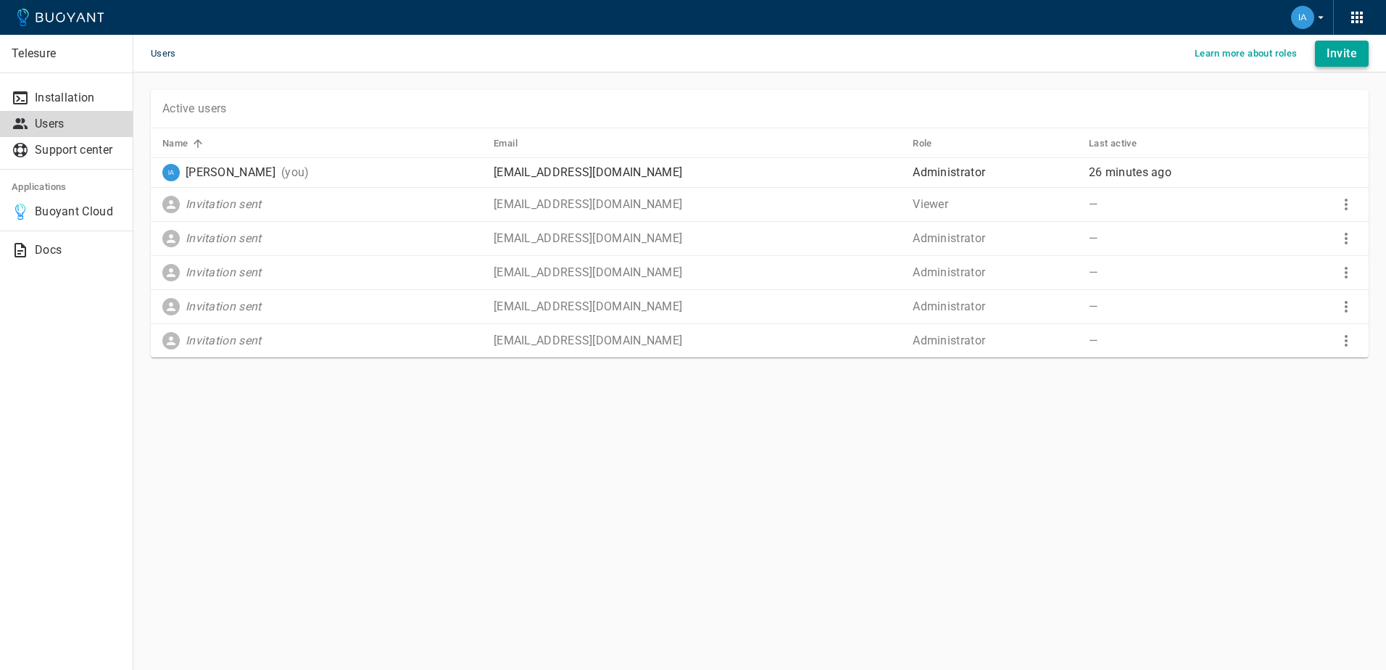
click at [1338, 57] on h4 "Invite" at bounding box center [1341, 53] width 30 height 14
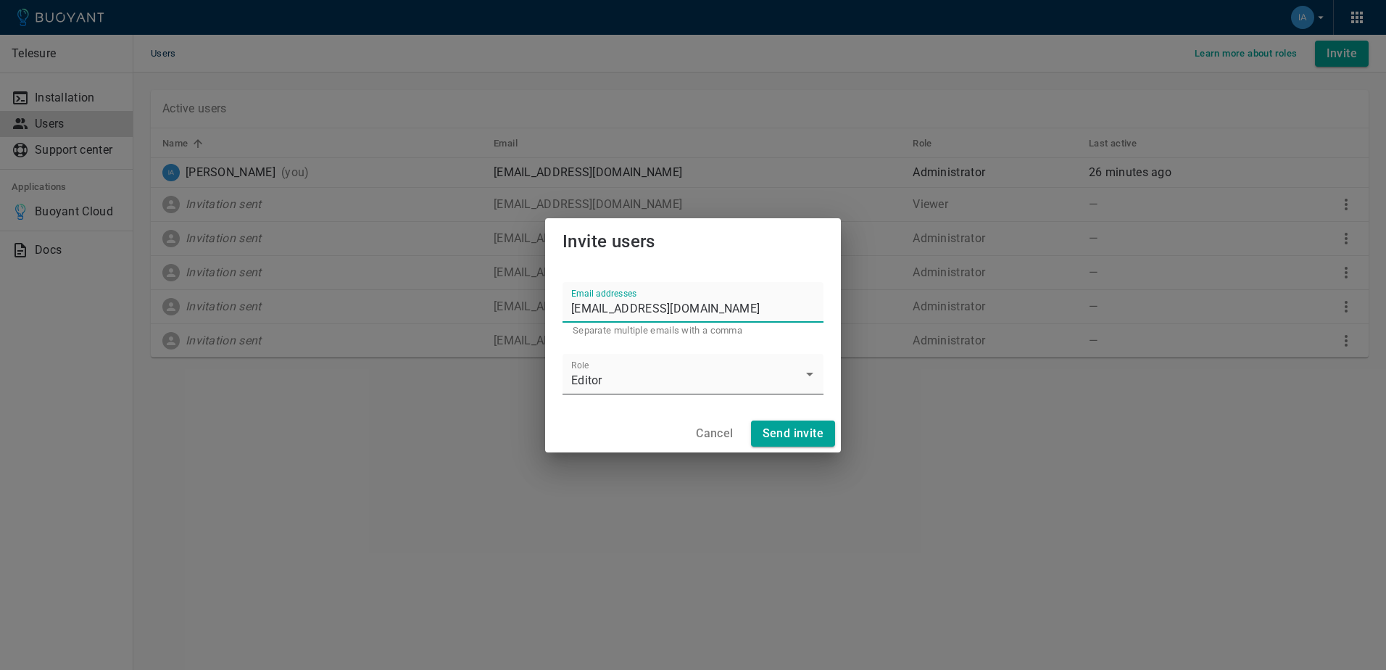
type input "thatof@tihsa.co.za"
click at [692, 389] on body "Telesure Installation Users Support center Applications Buoyant Cloud Docs User…" at bounding box center [693, 335] width 1386 height 670
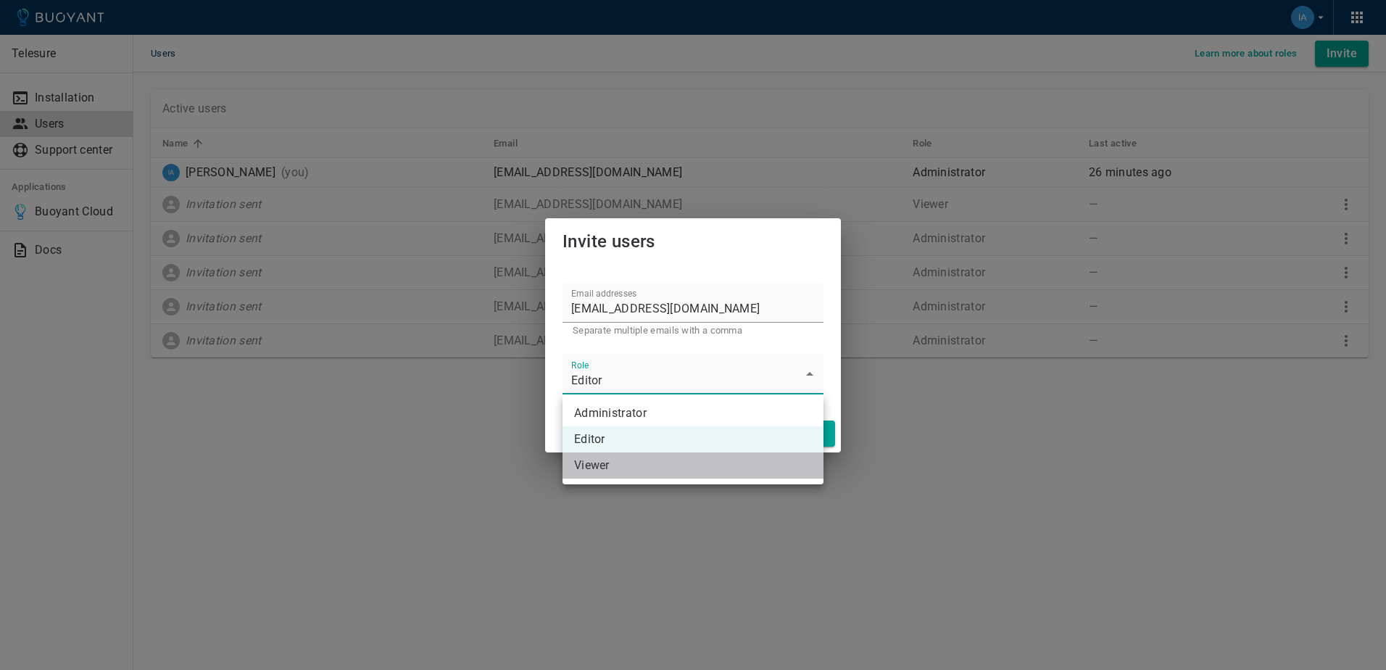
click at [589, 469] on li "Viewer" at bounding box center [692, 465] width 261 height 26
type input "Viewer"
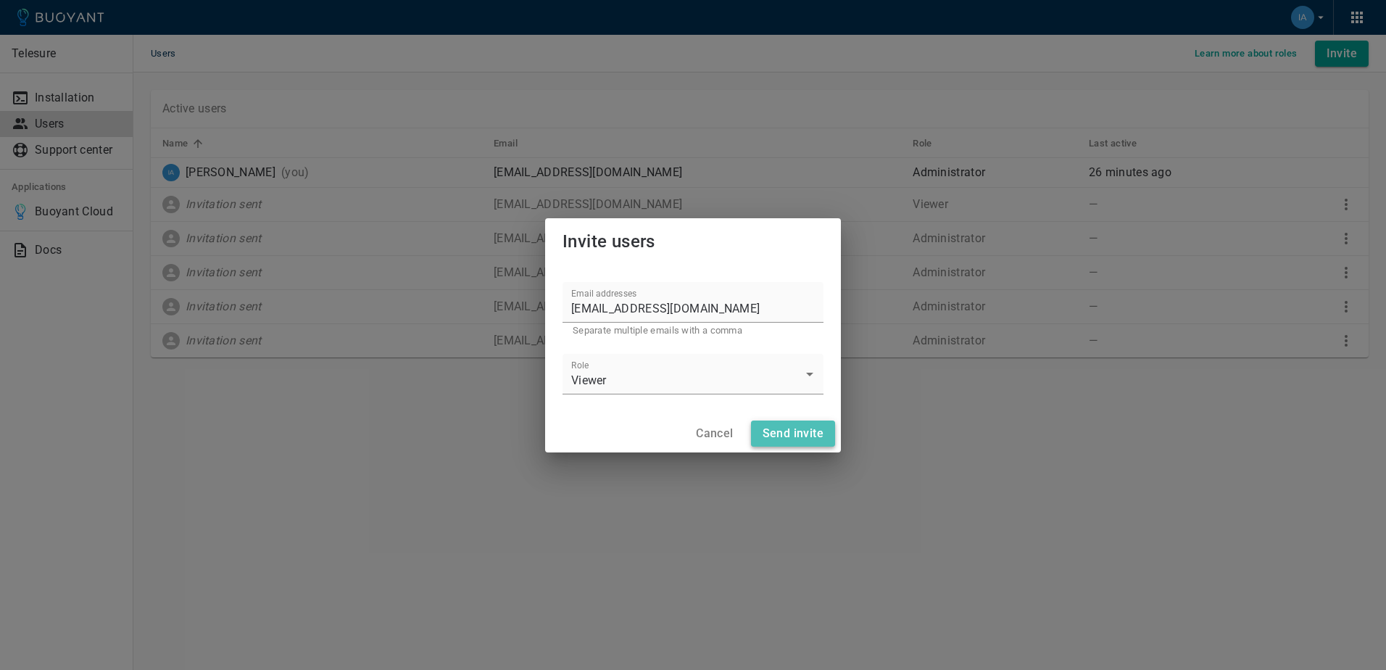
click at [800, 439] on h4 "Send invite" at bounding box center [793, 433] width 61 height 14
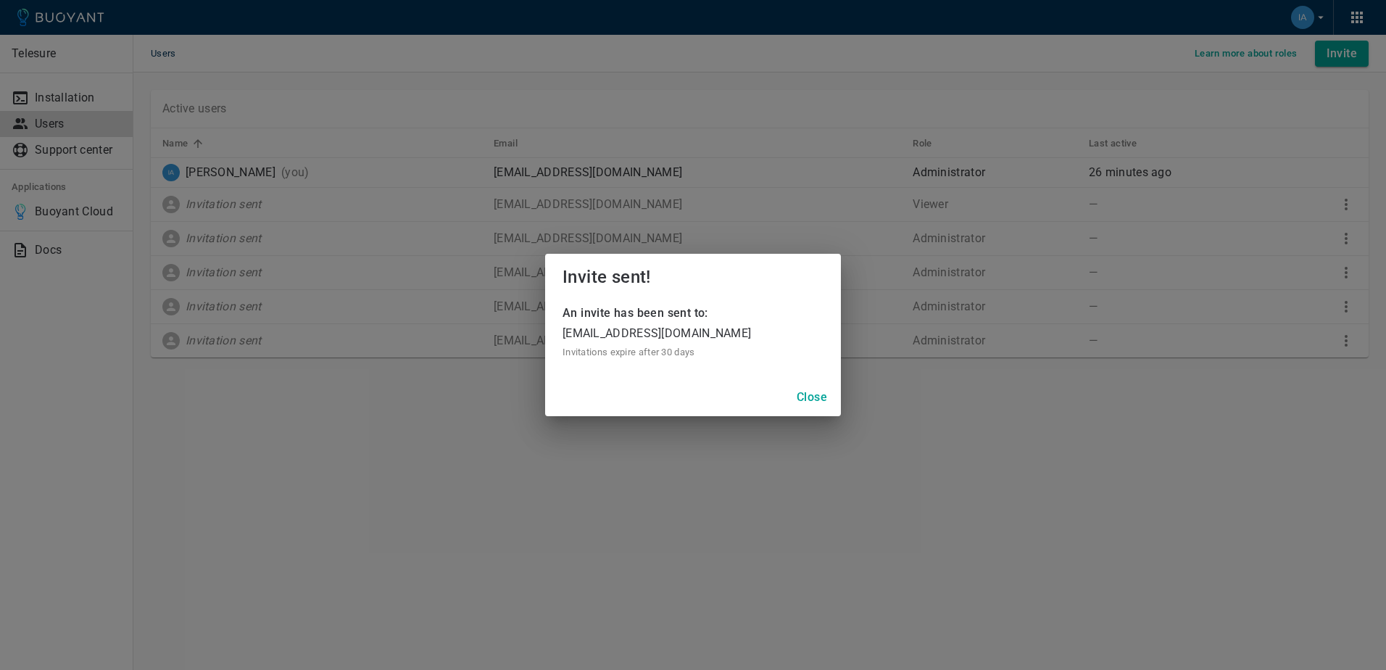
click at [813, 402] on h4 "Close" at bounding box center [812, 397] width 30 height 14
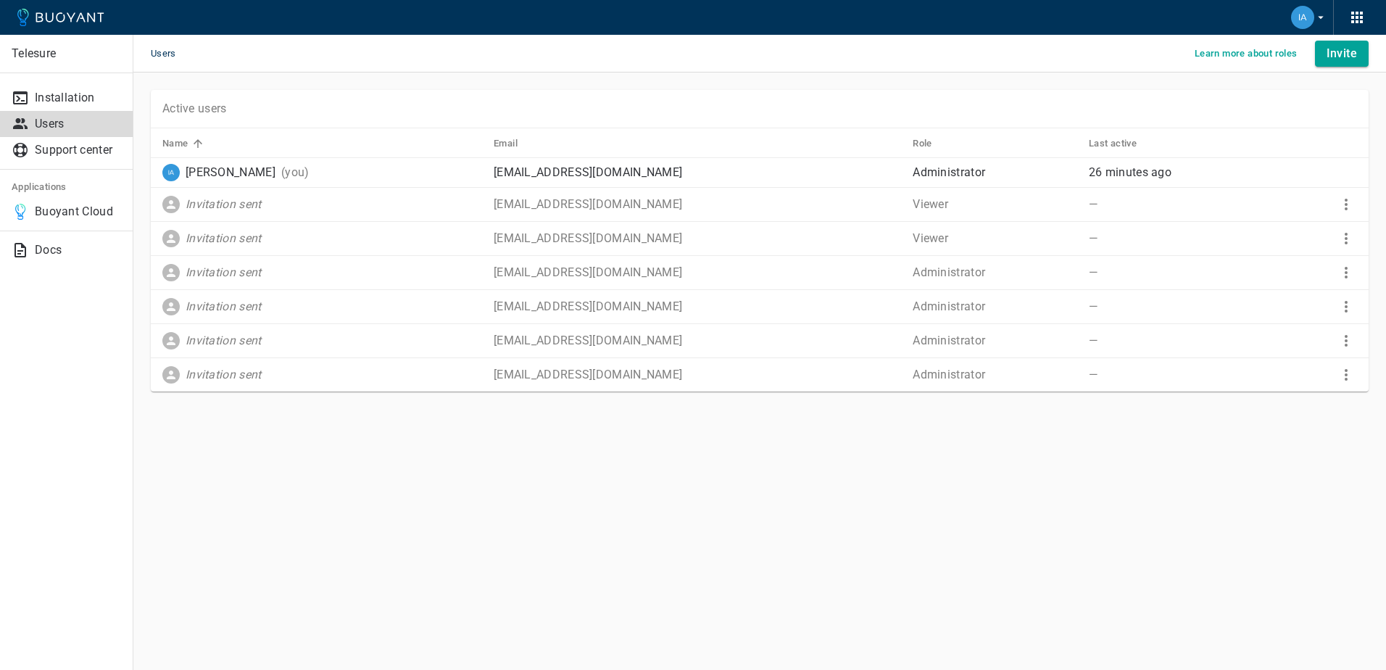
click at [694, 464] on main "Users Learn more about roles Invite Active users Name Email Role Last active Ia…" at bounding box center [759, 335] width 1253 height 670
click at [41, 254] on p "Docs" at bounding box center [78, 250] width 86 height 14
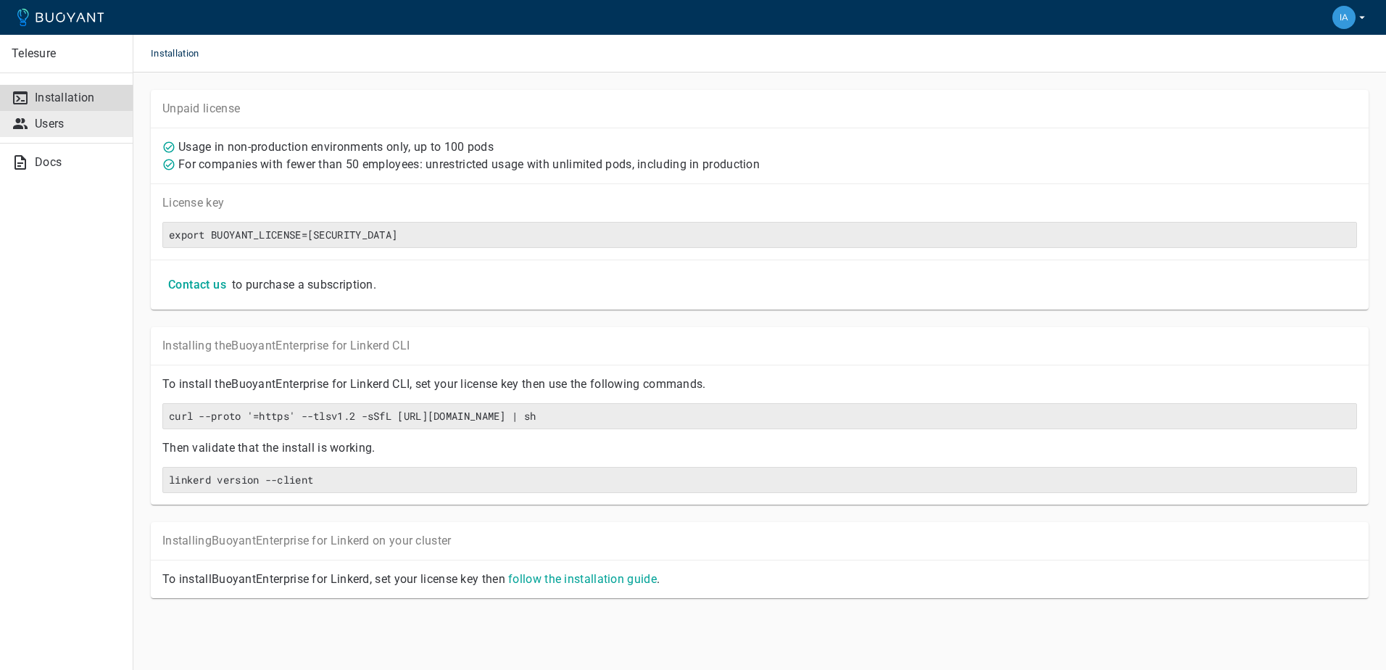
click at [65, 134] on link "Users" at bounding box center [66, 124] width 133 height 26
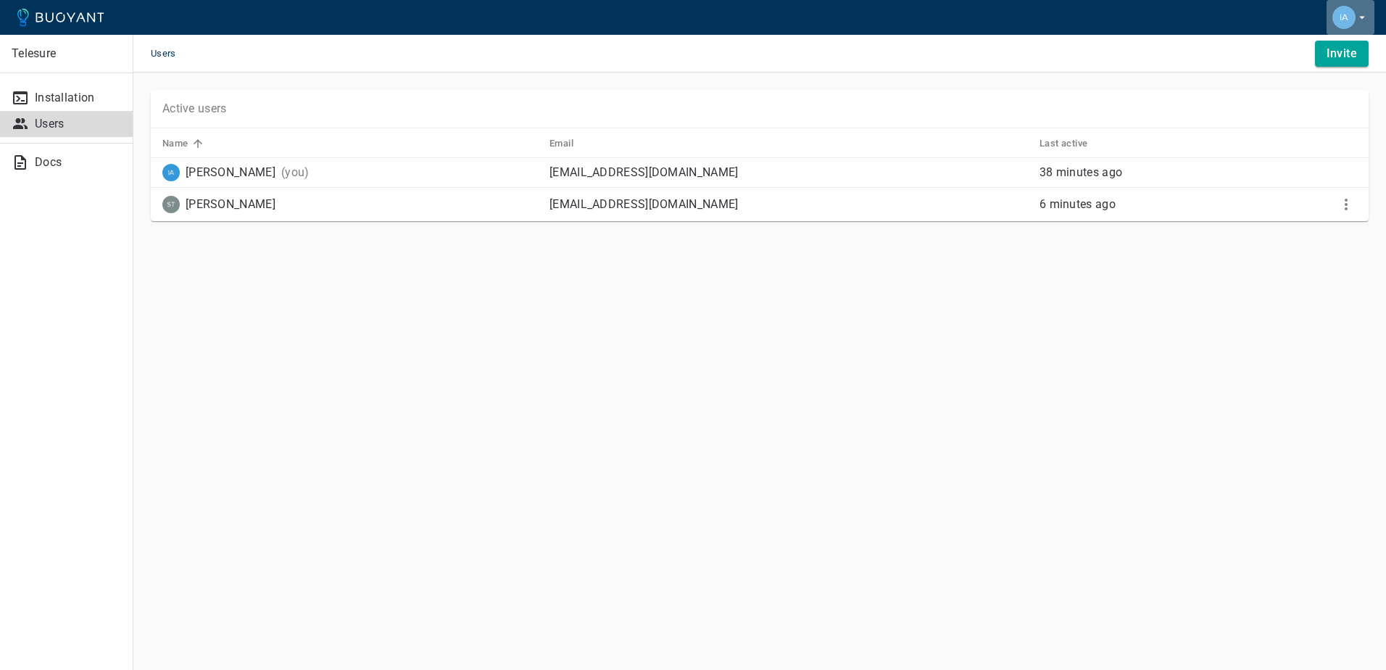
click at [1367, 16] on icon "button" at bounding box center [1361, 17] width 13 height 13
click at [62, 104] on div at bounding box center [693, 335] width 1386 height 670
click at [62, 98] on p "Installation" at bounding box center [78, 98] width 86 height 14
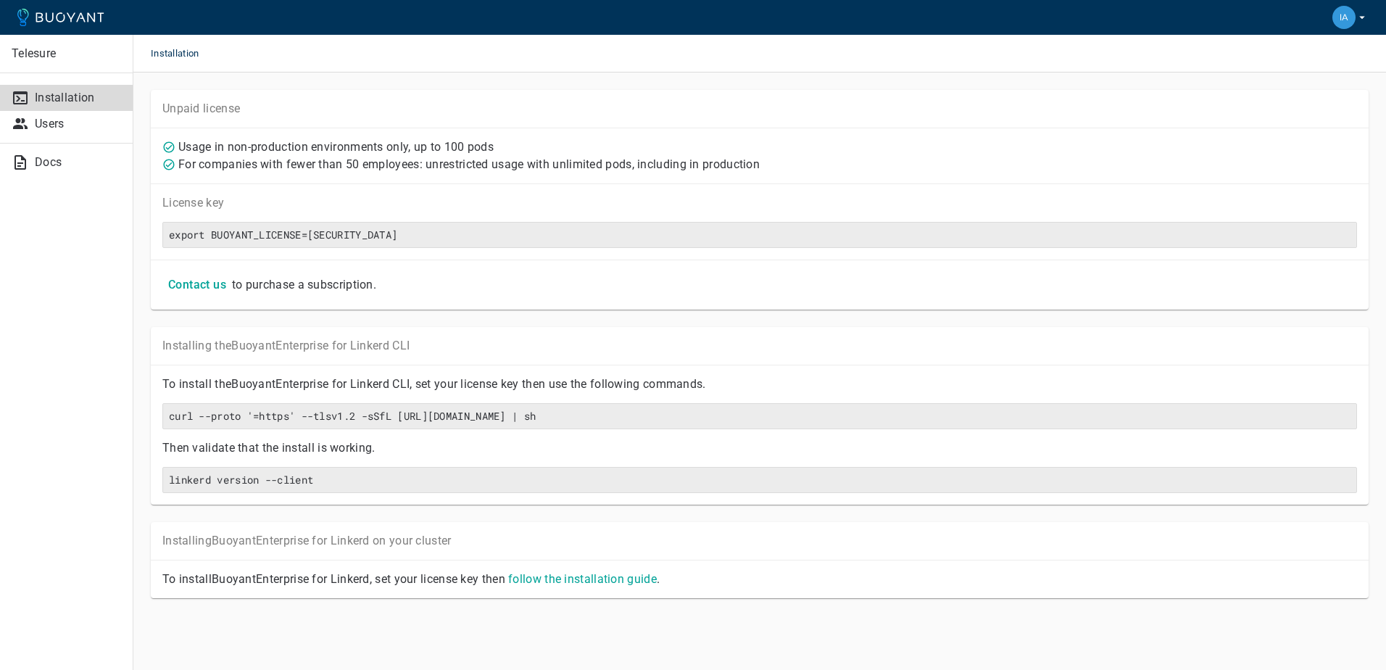
click at [1361, 14] on icon "button" at bounding box center [1361, 17] width 13 height 13
click at [684, 91] on div at bounding box center [693, 335] width 1386 height 670
click at [49, 127] on p "Users" at bounding box center [78, 124] width 86 height 14
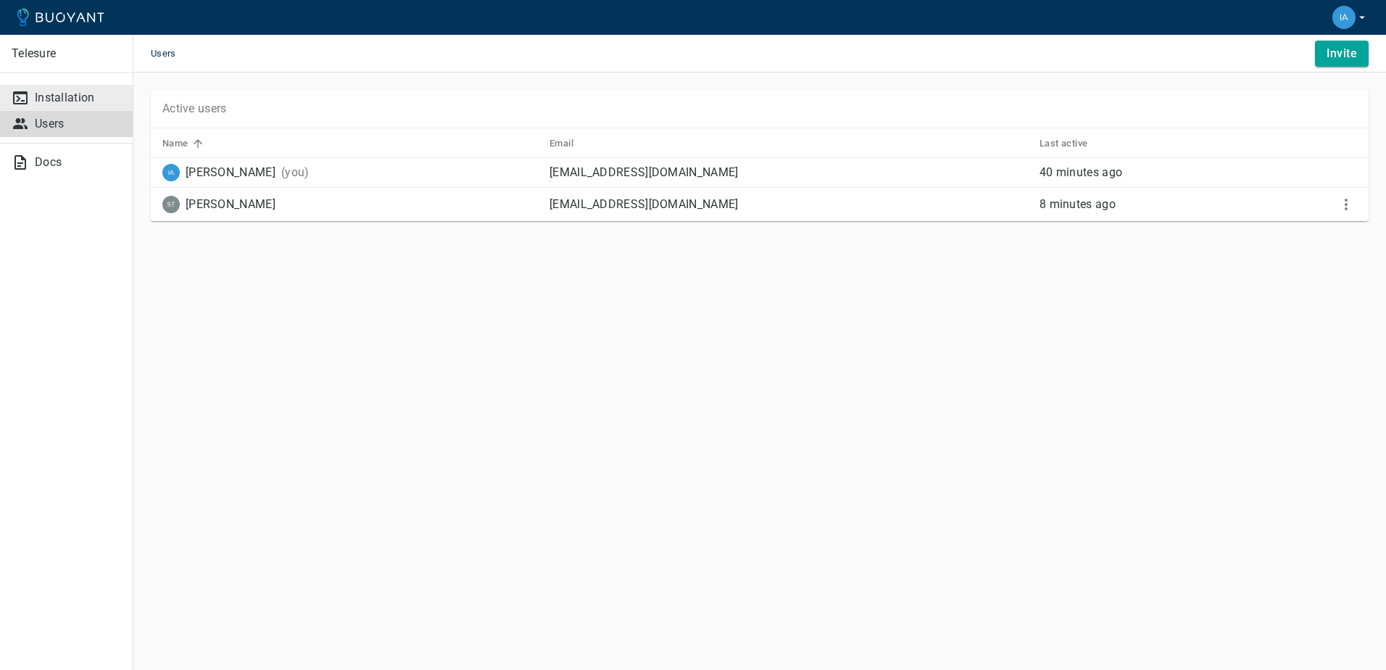
click at [62, 99] on p "Installation" at bounding box center [78, 98] width 86 height 14
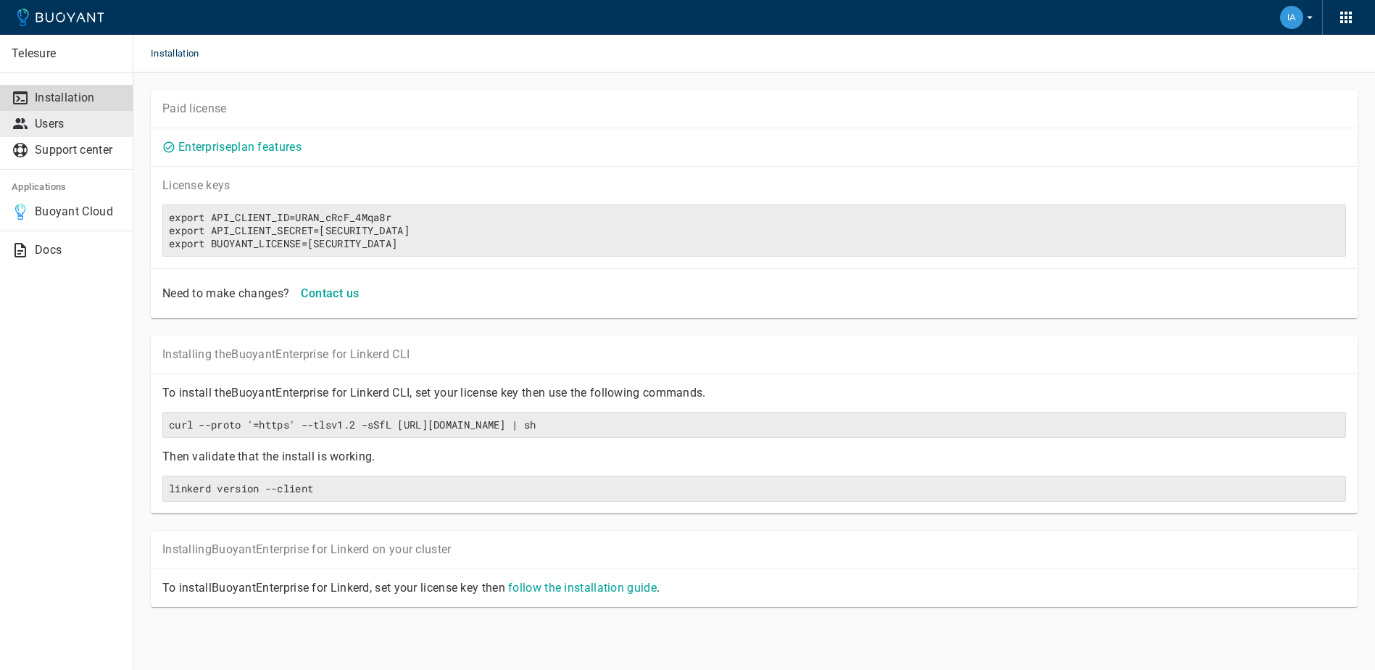
click at [73, 125] on p "Users" at bounding box center [78, 124] width 86 height 14
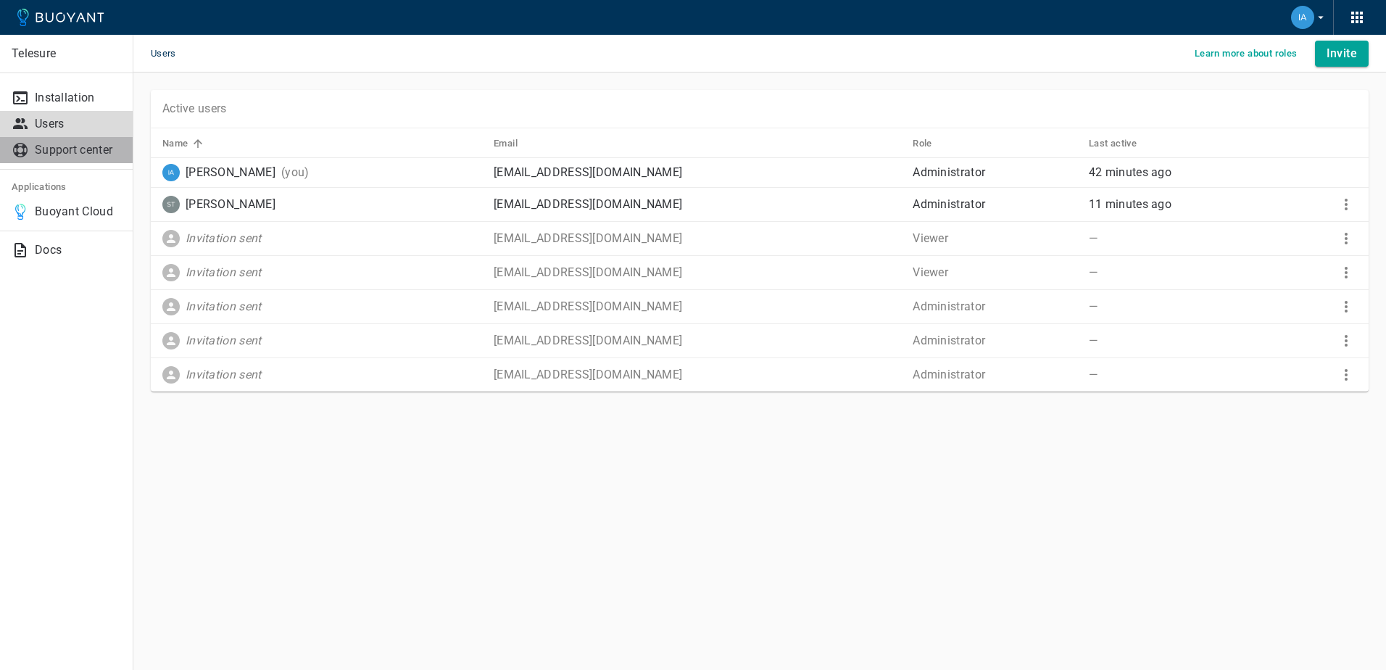
click at [63, 155] on p "Support center" at bounding box center [78, 150] width 86 height 14
